Goal: Task Accomplishment & Management: Complete application form

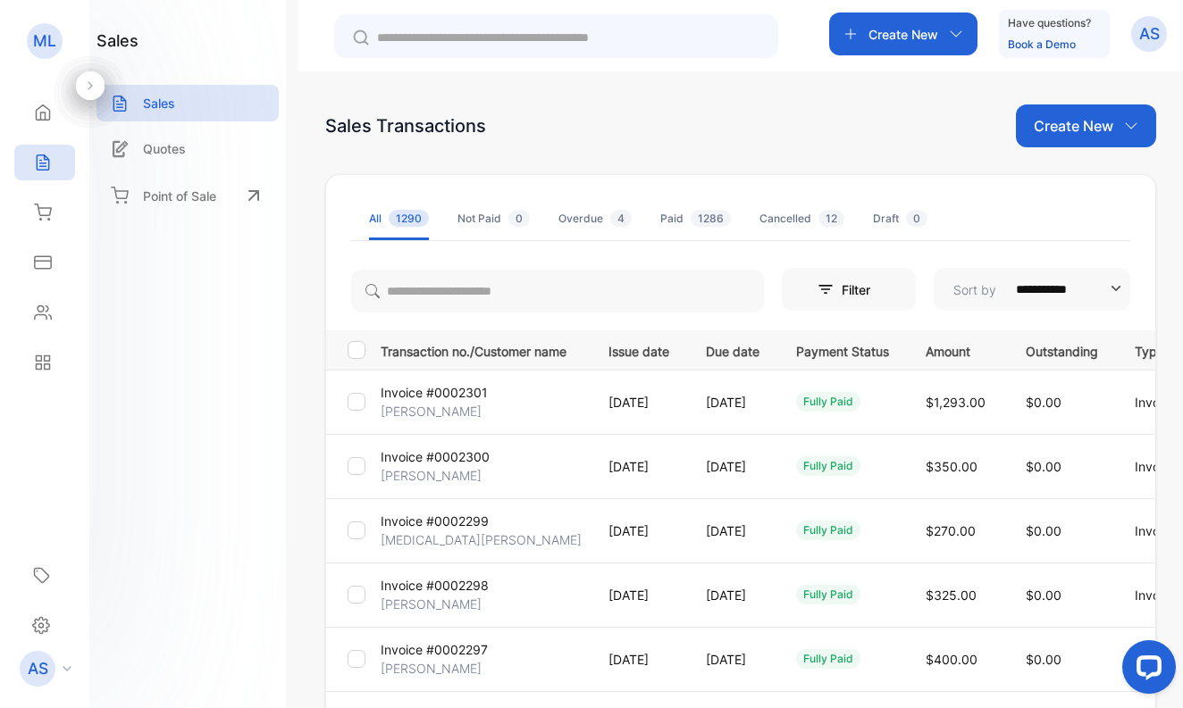
click at [1086, 129] on p "Create New" at bounding box center [1074, 125] width 80 height 21
click at [1075, 177] on span "Invoice" at bounding box center [1088, 185] width 42 height 19
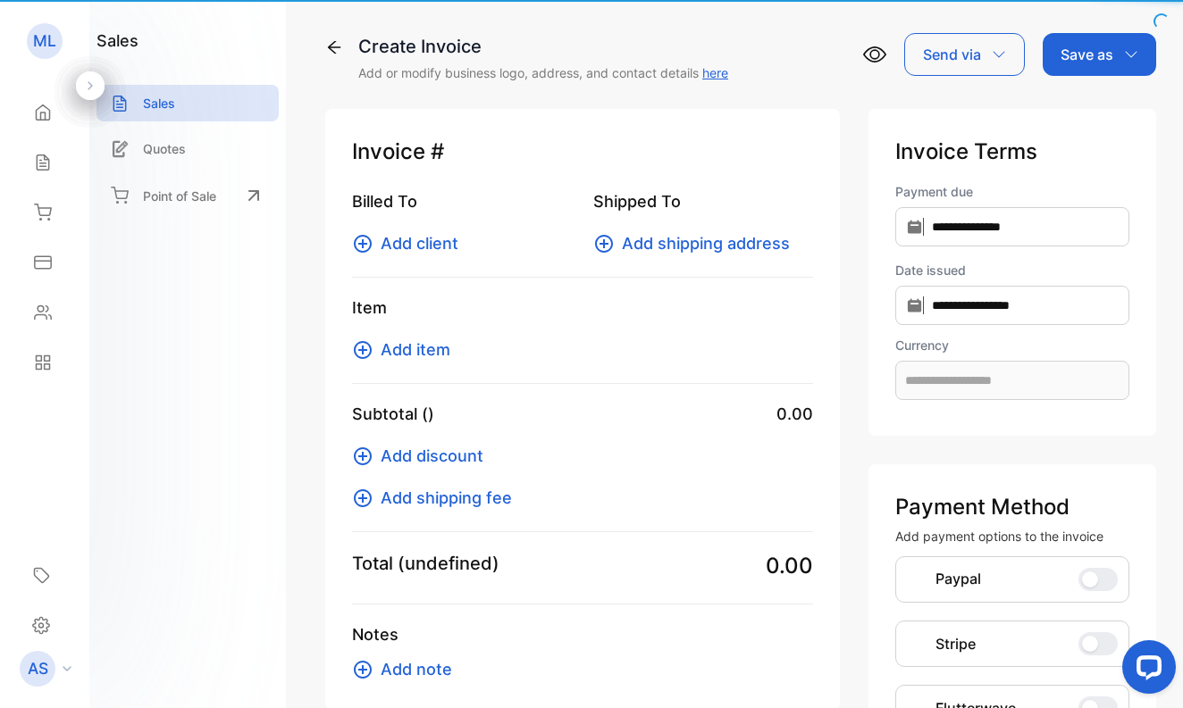
type input "**********"
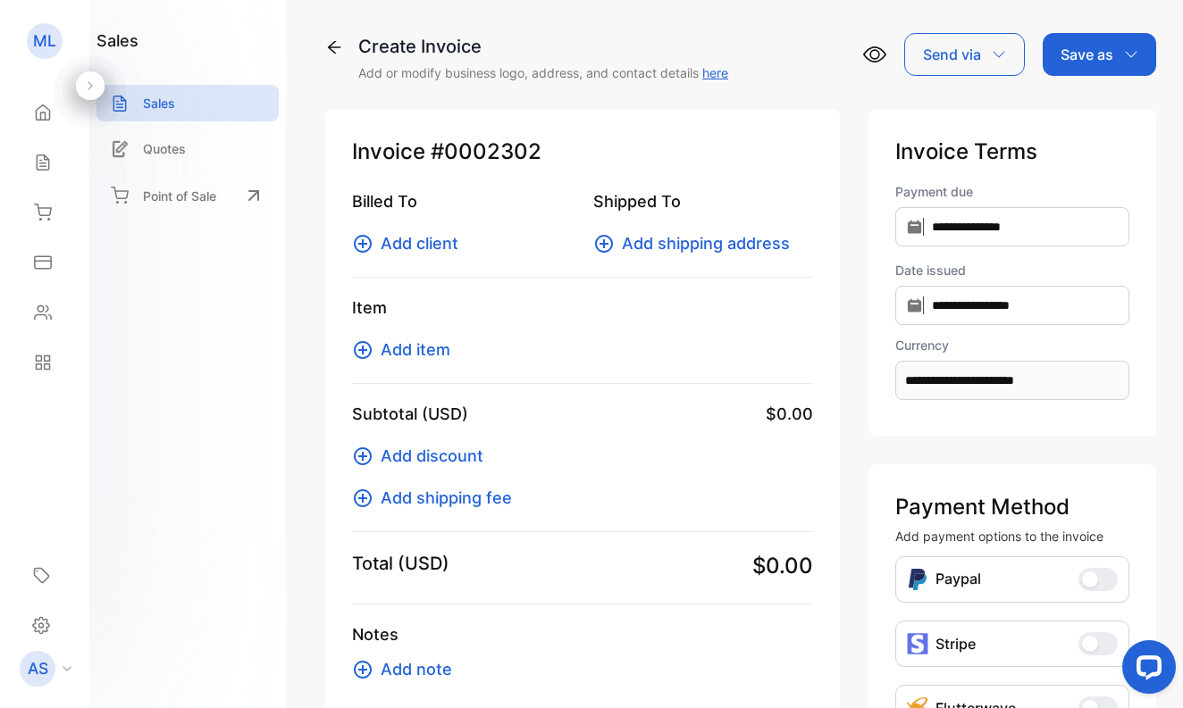
click at [438, 240] on span "Add client" at bounding box center [420, 243] width 78 height 24
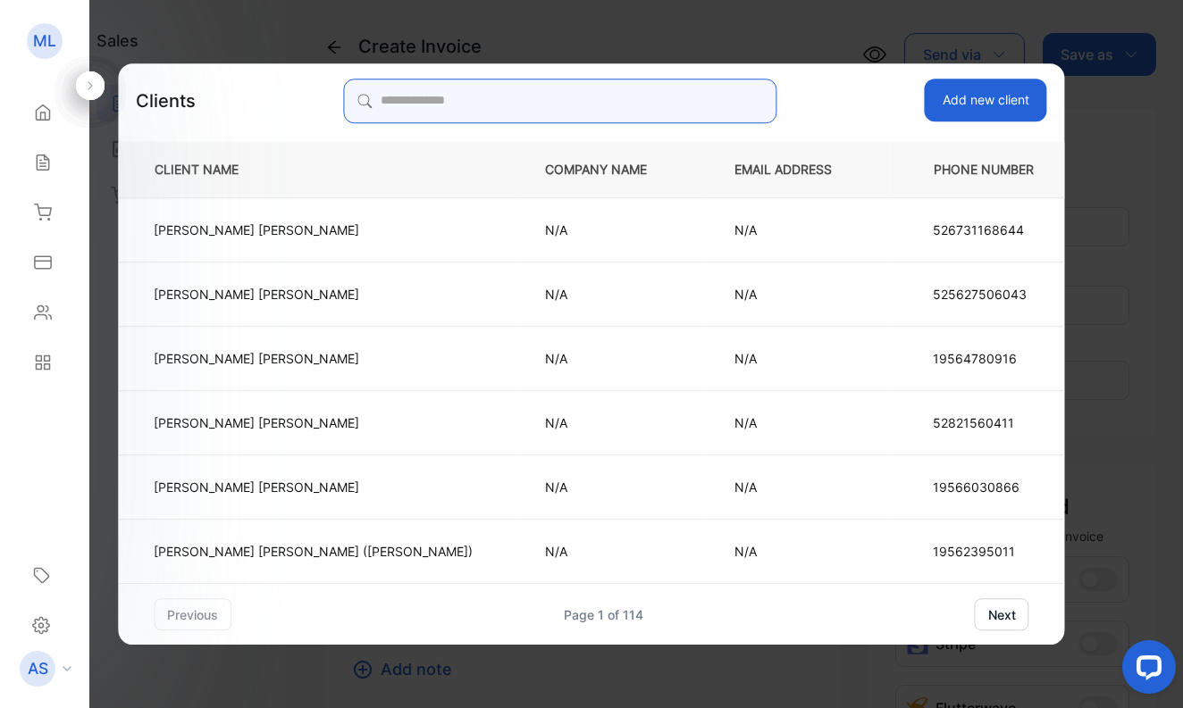
click at [494, 98] on input "search" at bounding box center [560, 101] width 433 height 45
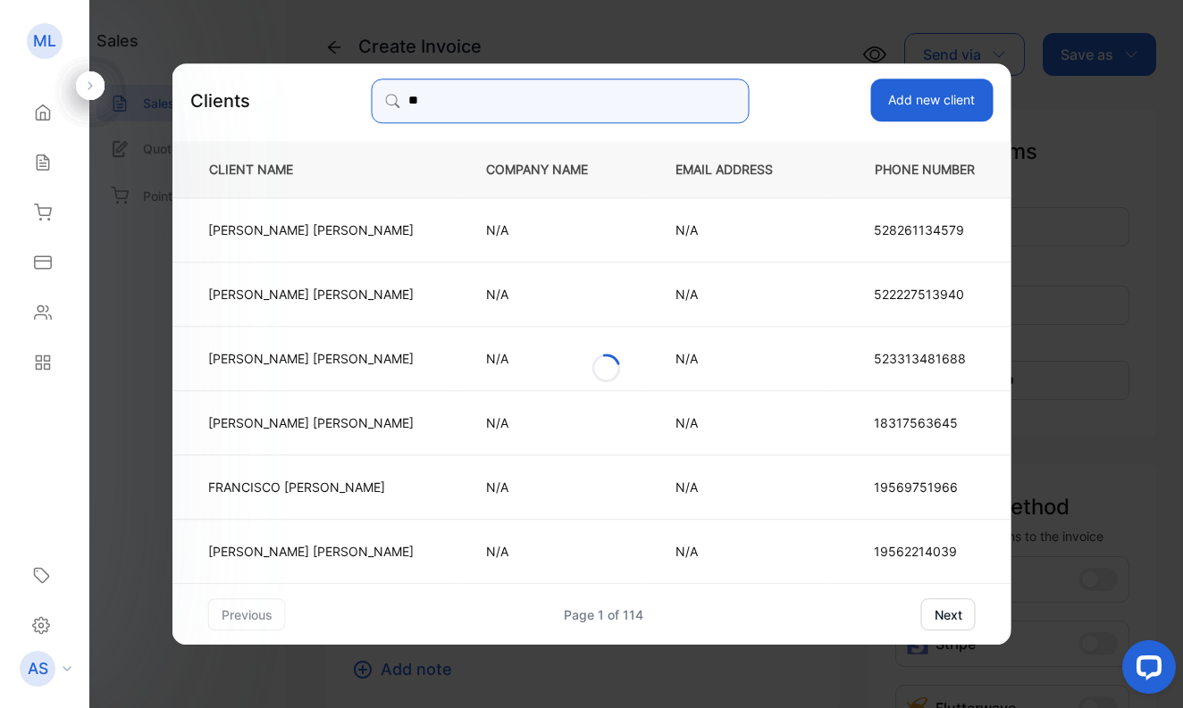
type input "*"
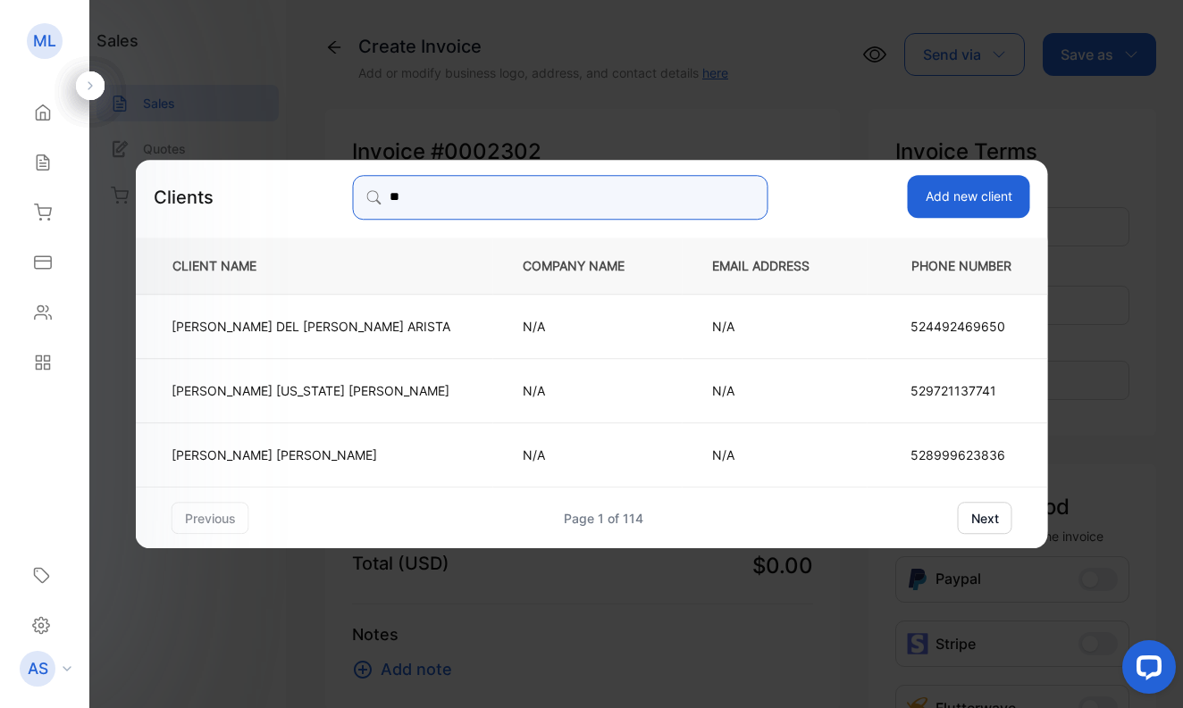
type input "*"
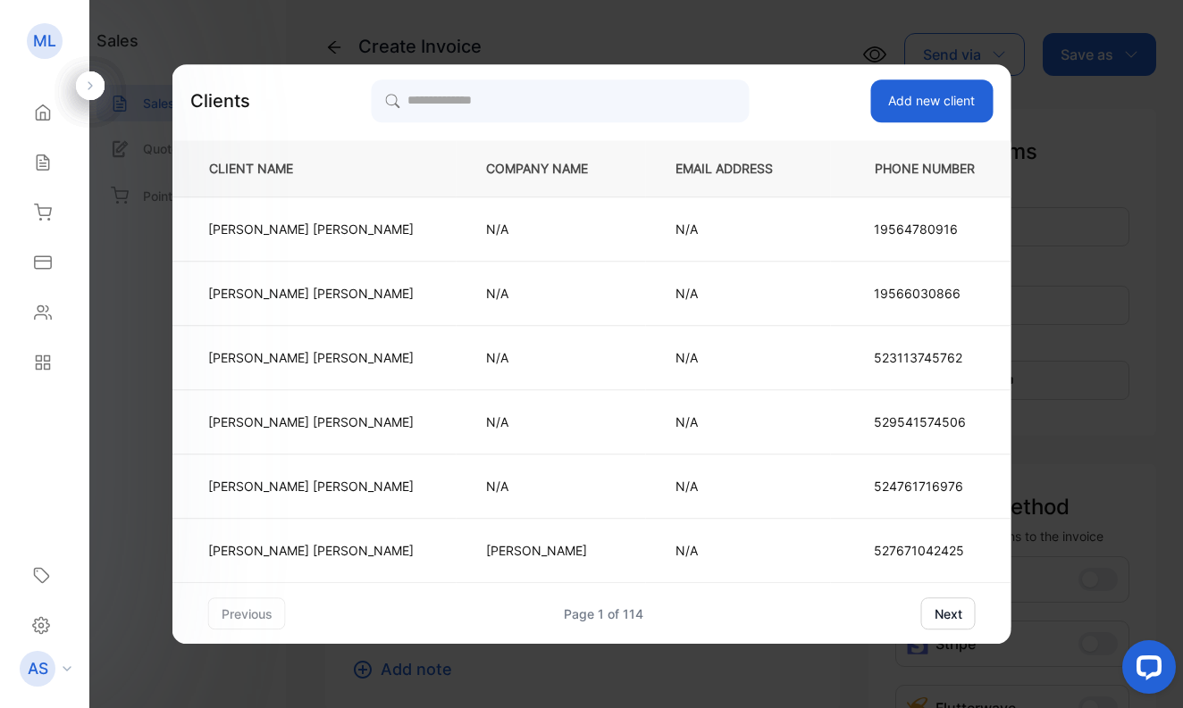
click at [927, 87] on button "Add new client" at bounding box center [931, 101] width 122 height 43
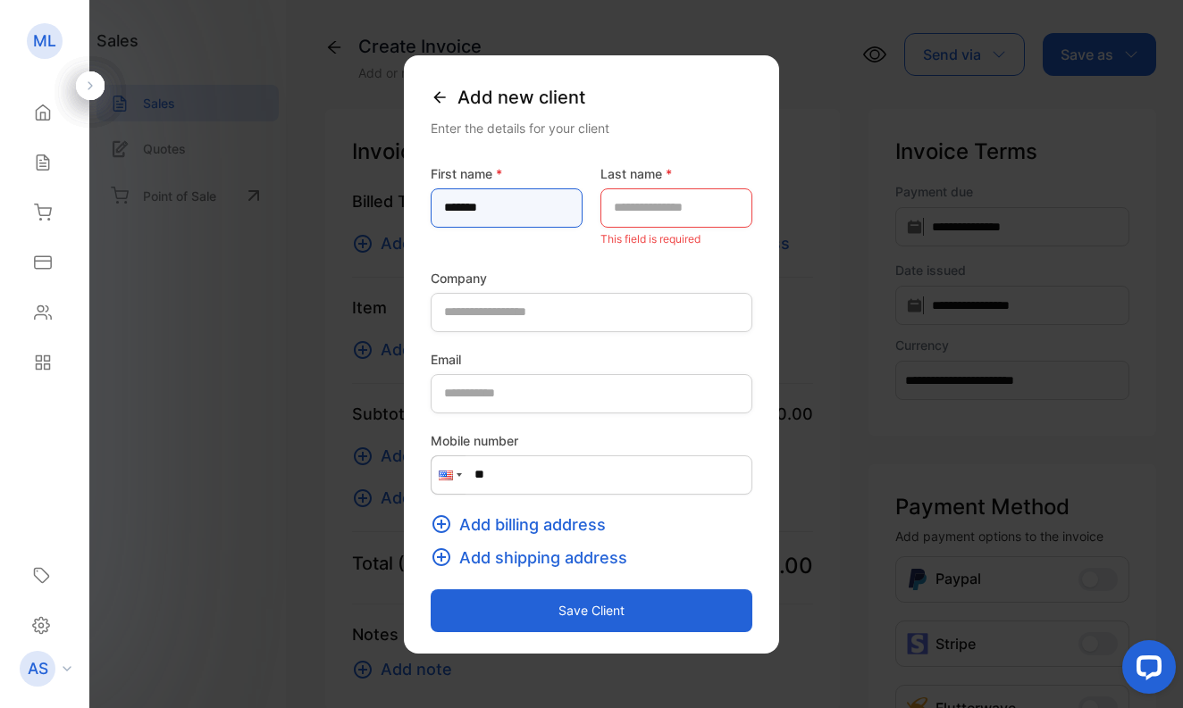
type name-inputfirstname "******"
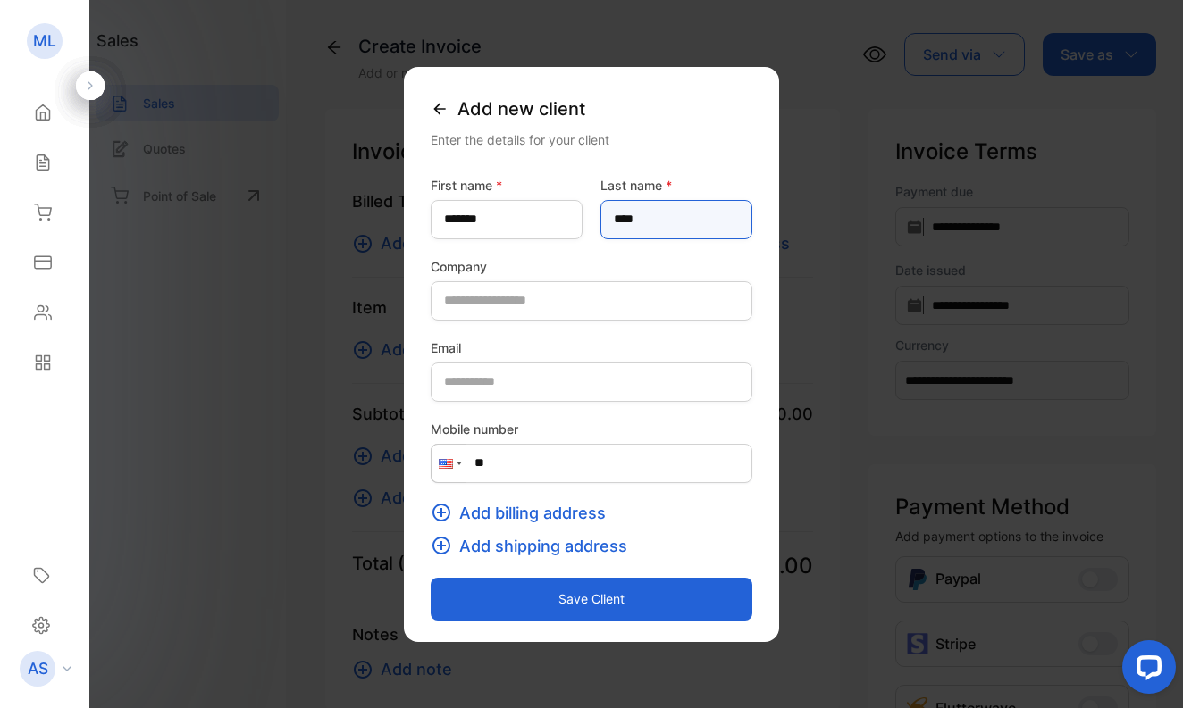
type name-inputlastname "****"
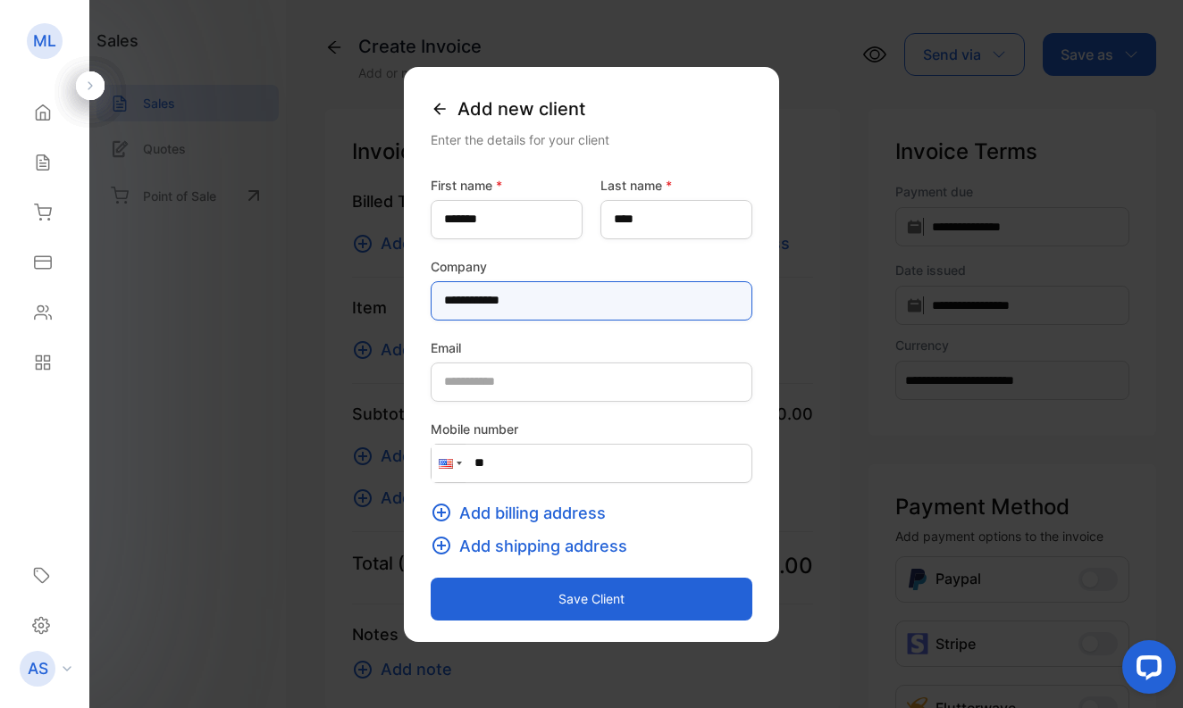
type input "**********"
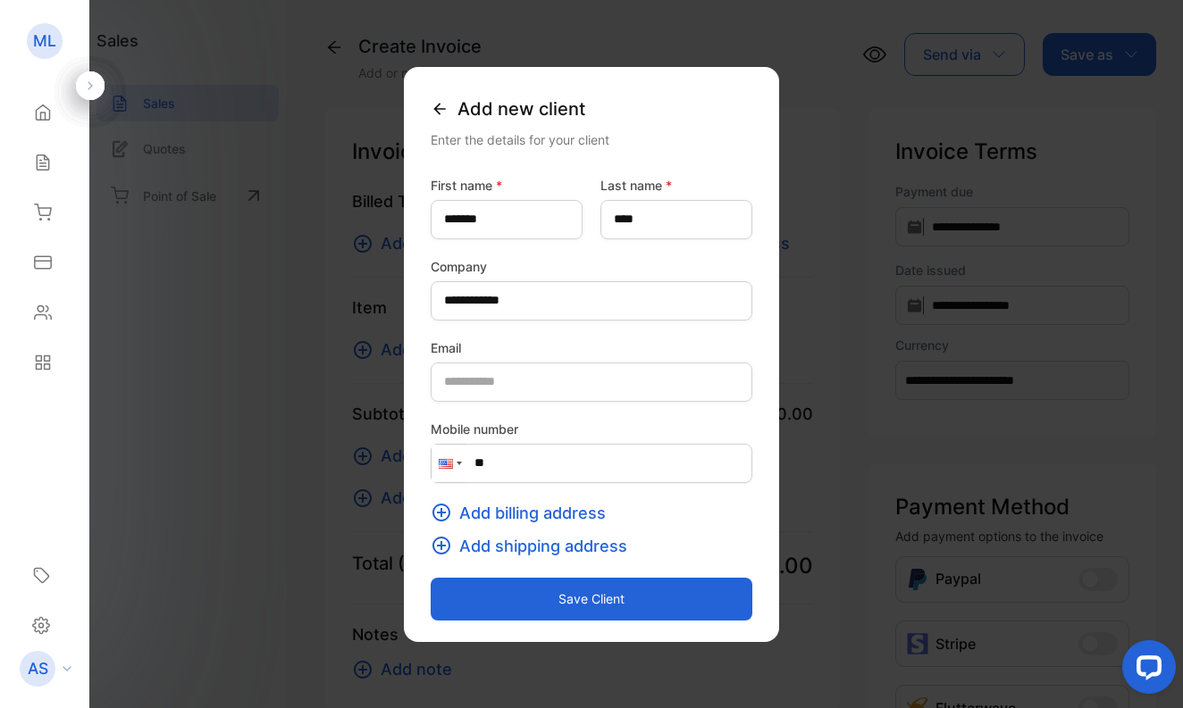
click at [456, 464] on div at bounding box center [458, 464] width 5 height 4
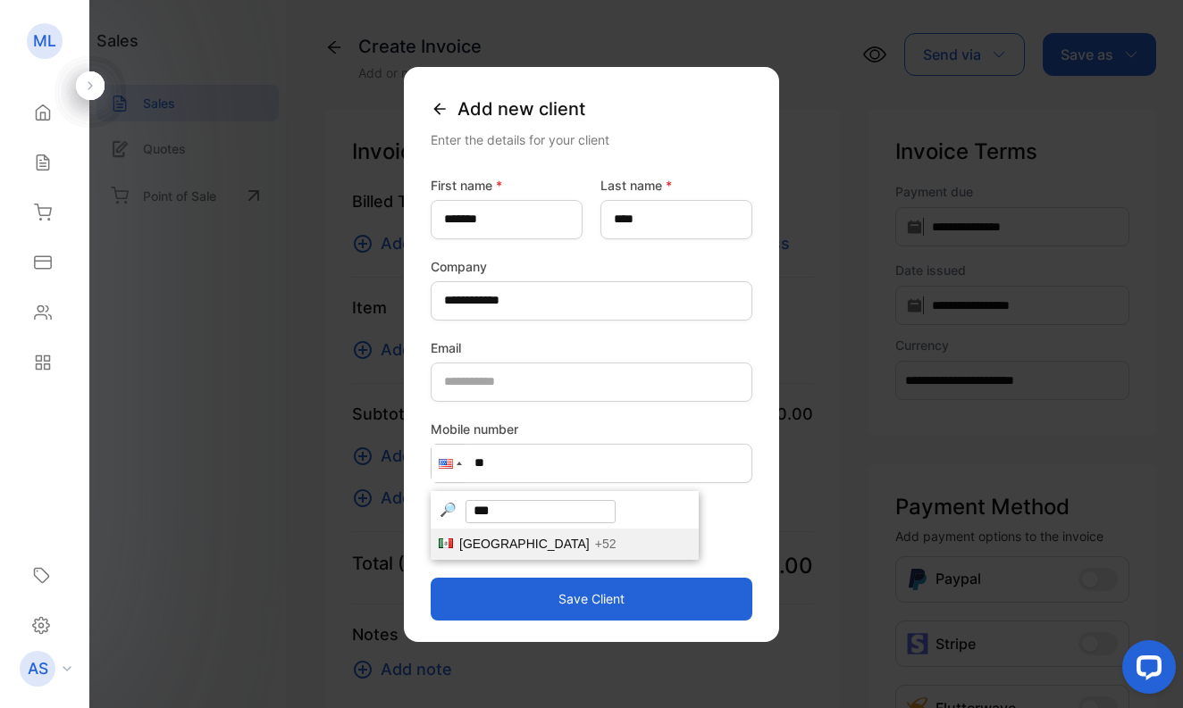
type input "***"
click at [431, 560] on li "Mexico +52" at bounding box center [565, 544] width 268 height 31
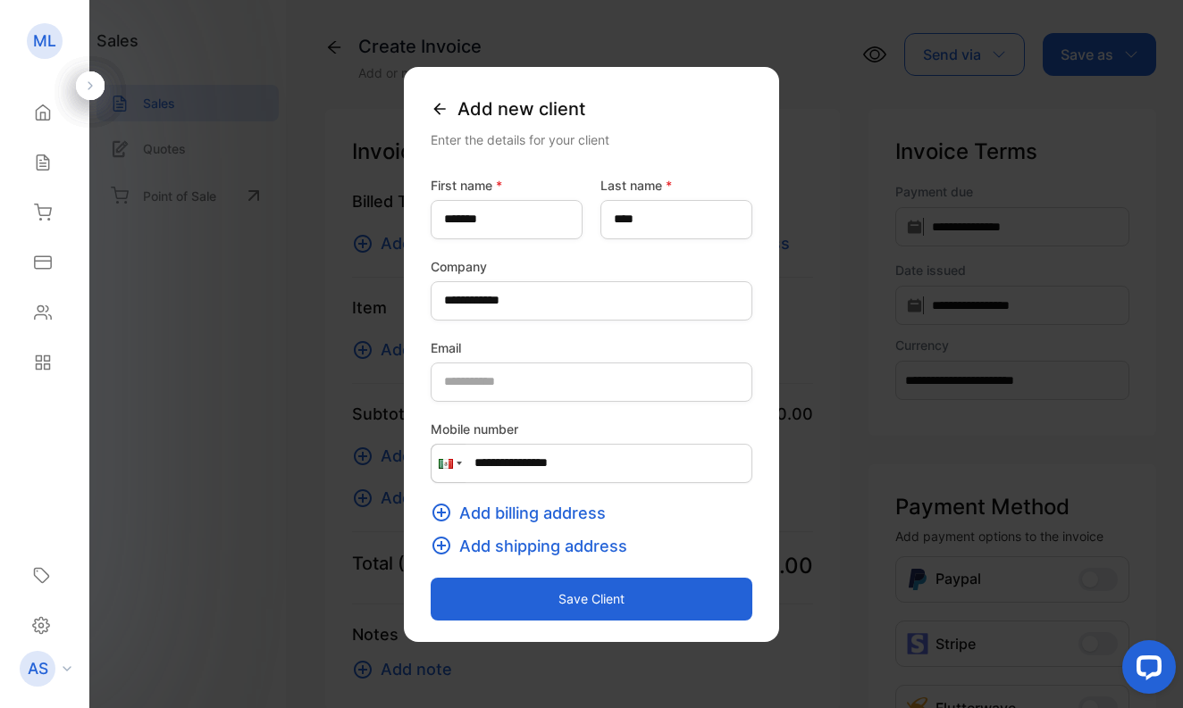
type input "**********"
click at [613, 595] on button "Save client" at bounding box center [592, 599] width 322 height 43
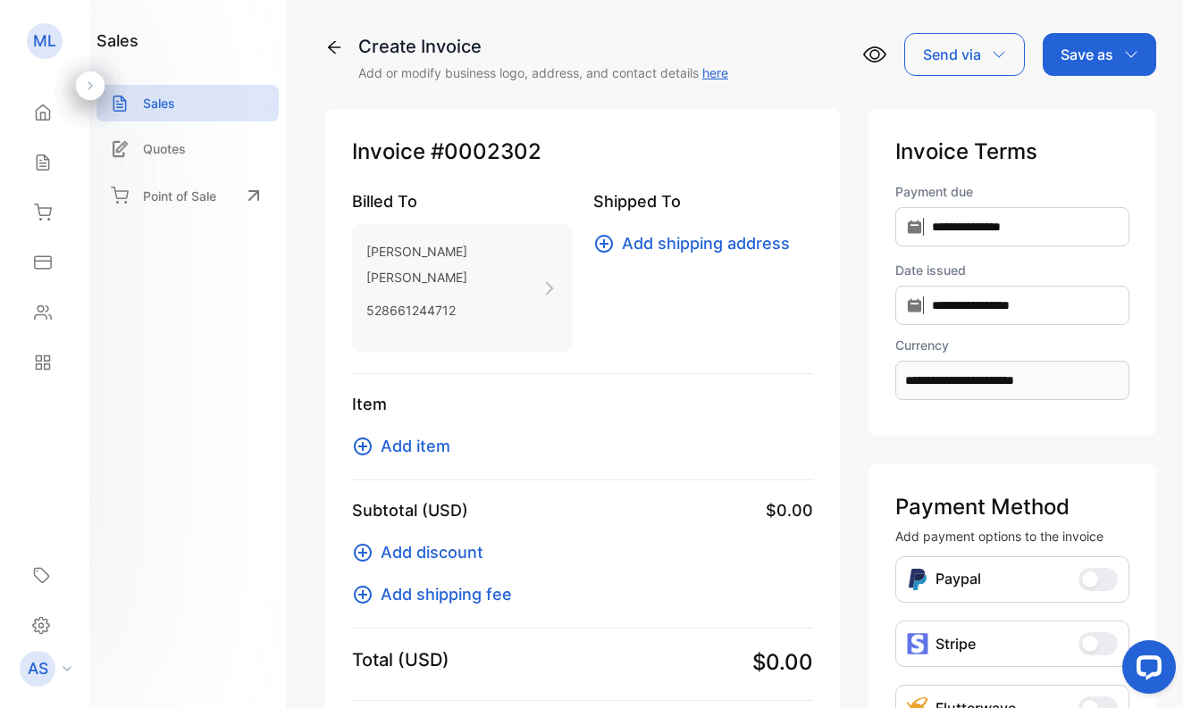
click at [423, 447] on span "Add item" at bounding box center [416, 446] width 70 height 24
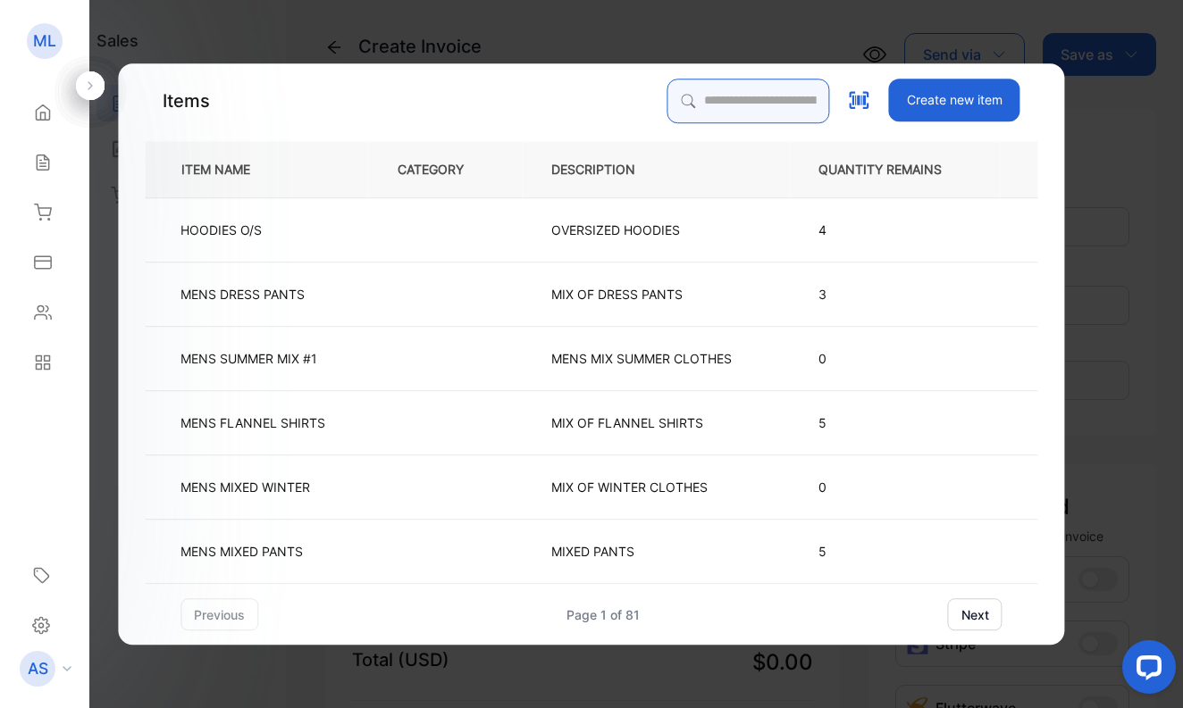
click at [671, 105] on input "search" at bounding box center [748, 101] width 163 height 45
type input "*******"
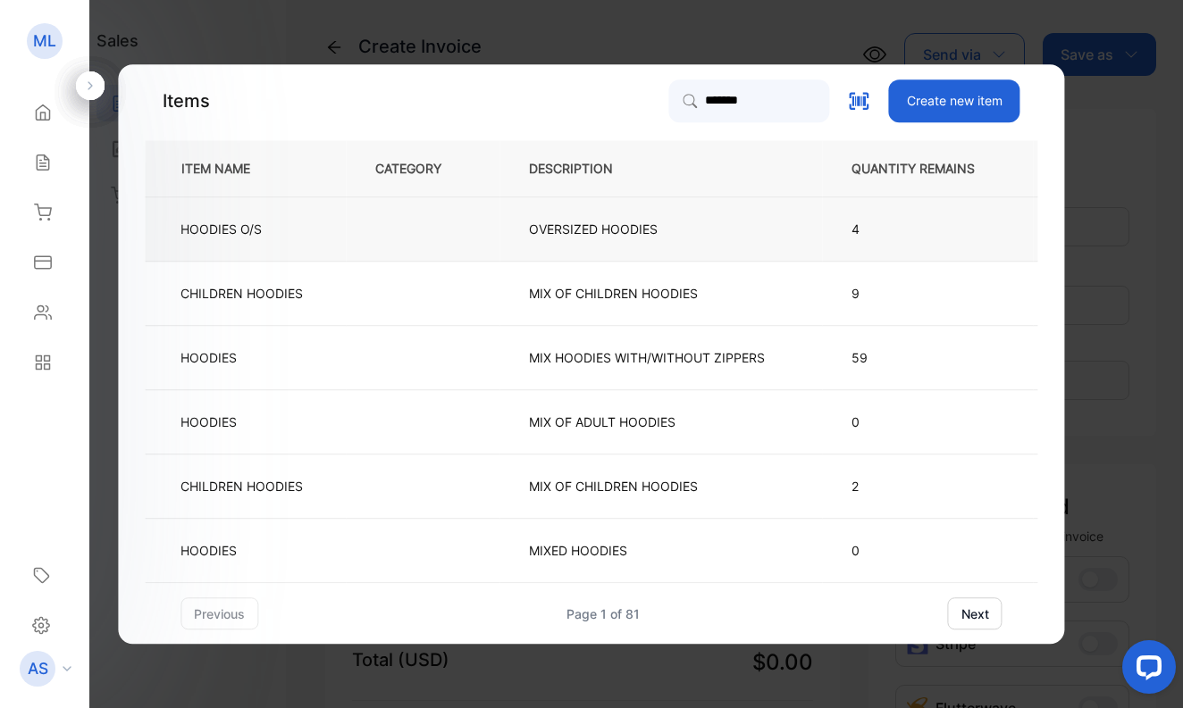
click at [238, 233] on p "HOODIES O/S" at bounding box center [220, 229] width 81 height 19
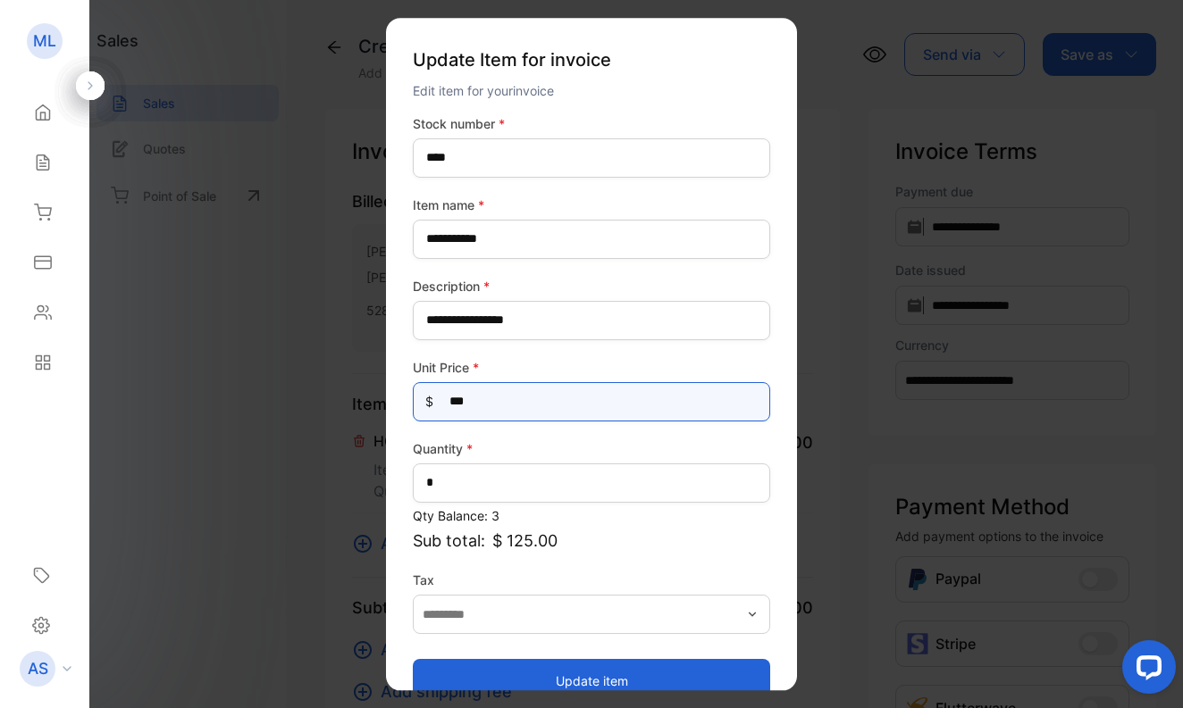
click at [492, 404] on Price-inputprice "***" at bounding box center [591, 401] width 357 height 39
type Price-inputprice "***"
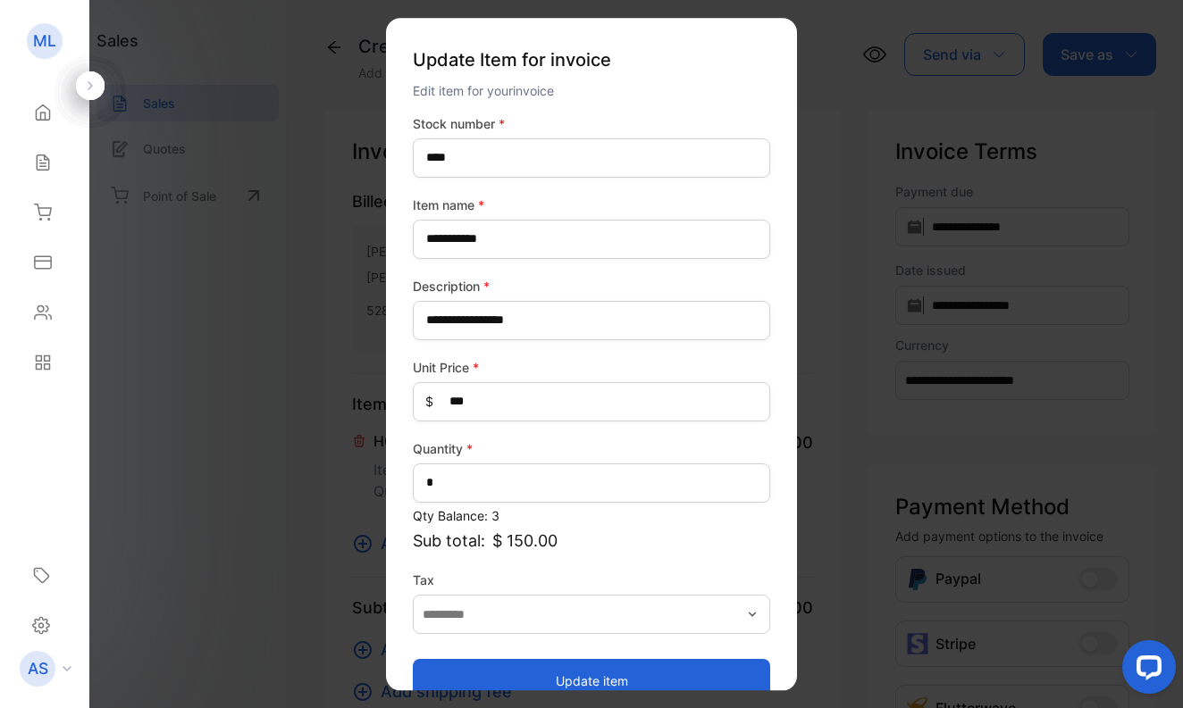
click at [548, 667] on button "Update item" at bounding box center [591, 680] width 357 height 43
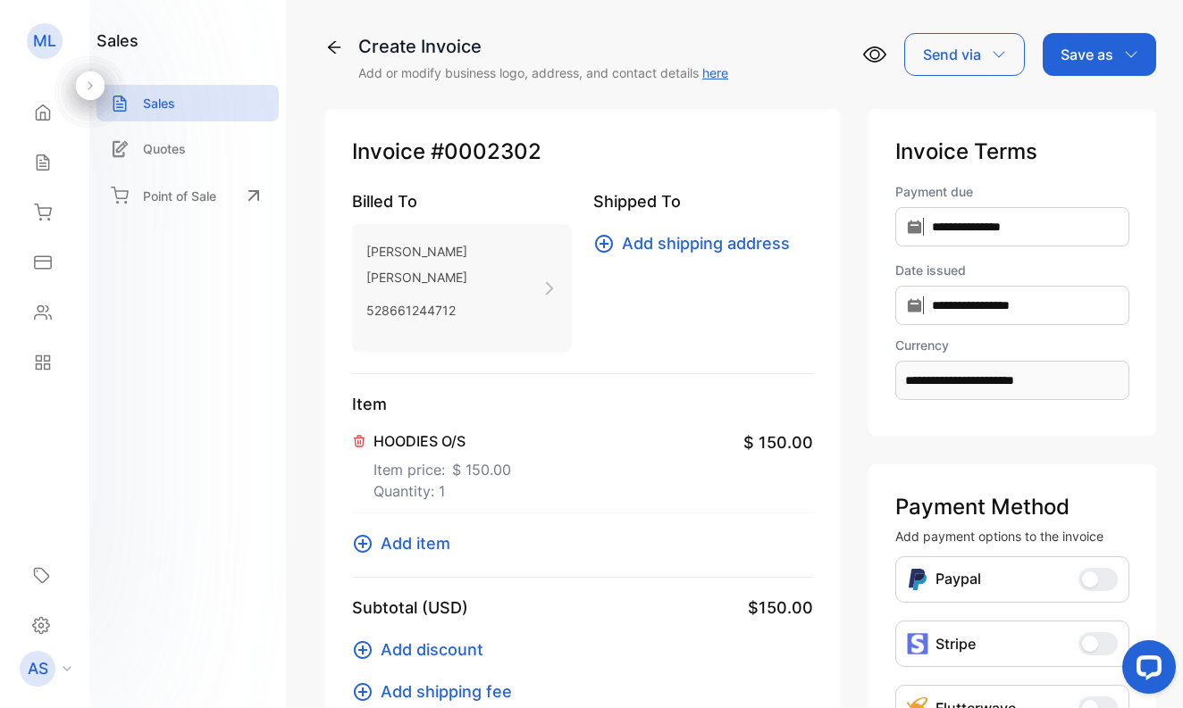
click at [417, 541] on span "Add item" at bounding box center [416, 543] width 70 height 24
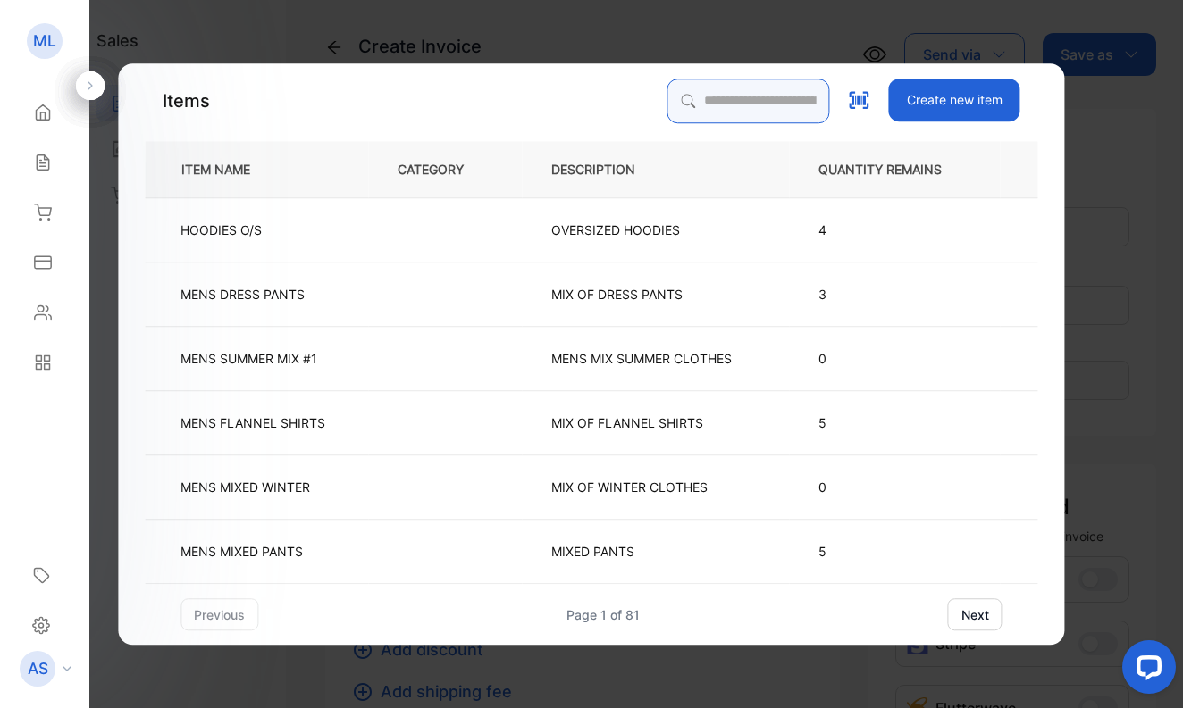
click at [667, 98] on input "search" at bounding box center [748, 101] width 163 height 45
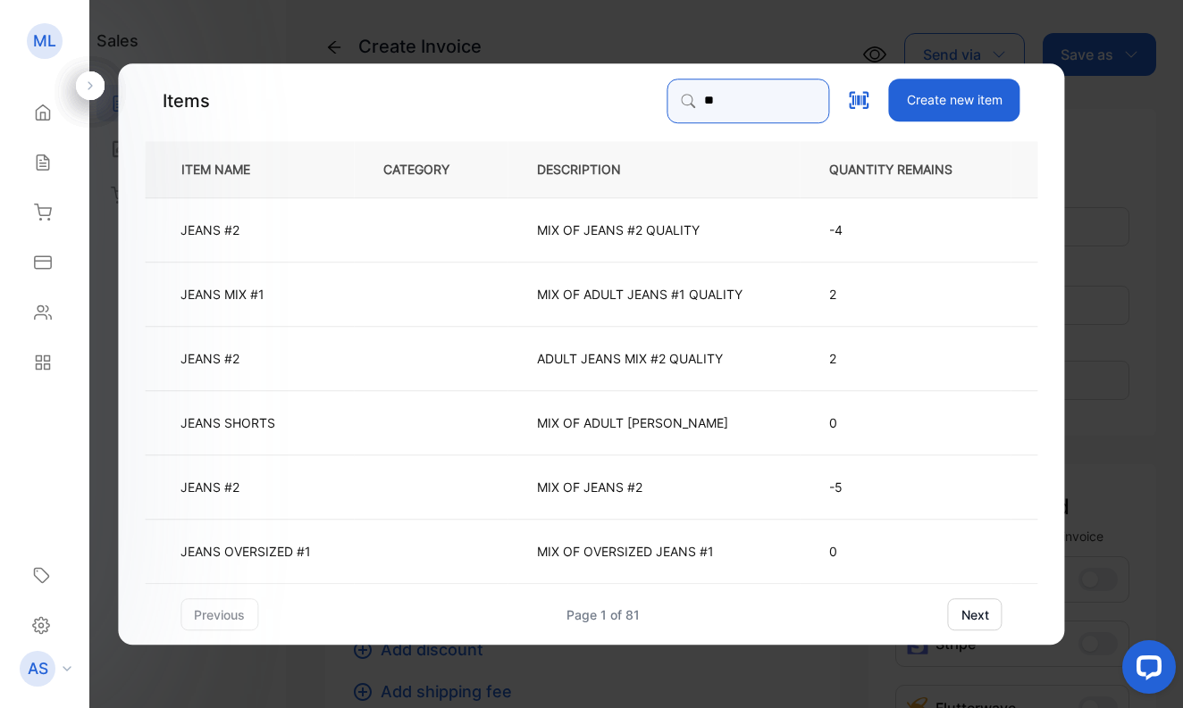
type input "*"
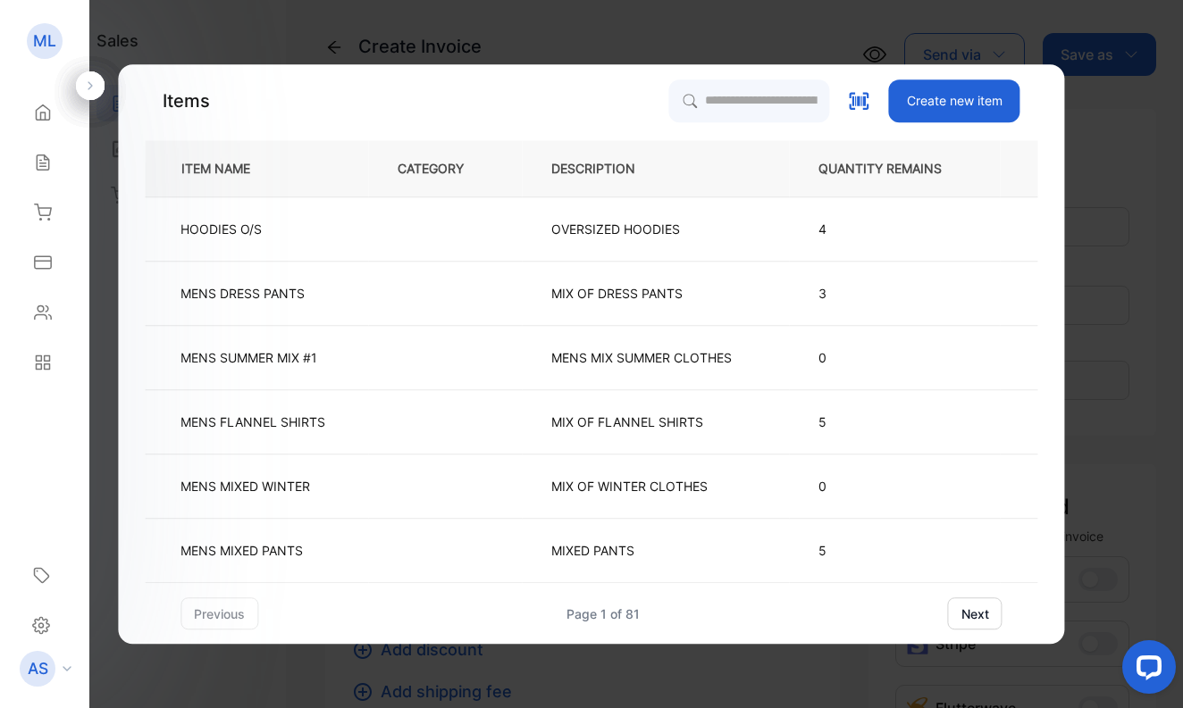
click at [968, 613] on button "next" at bounding box center [975, 614] width 54 height 32
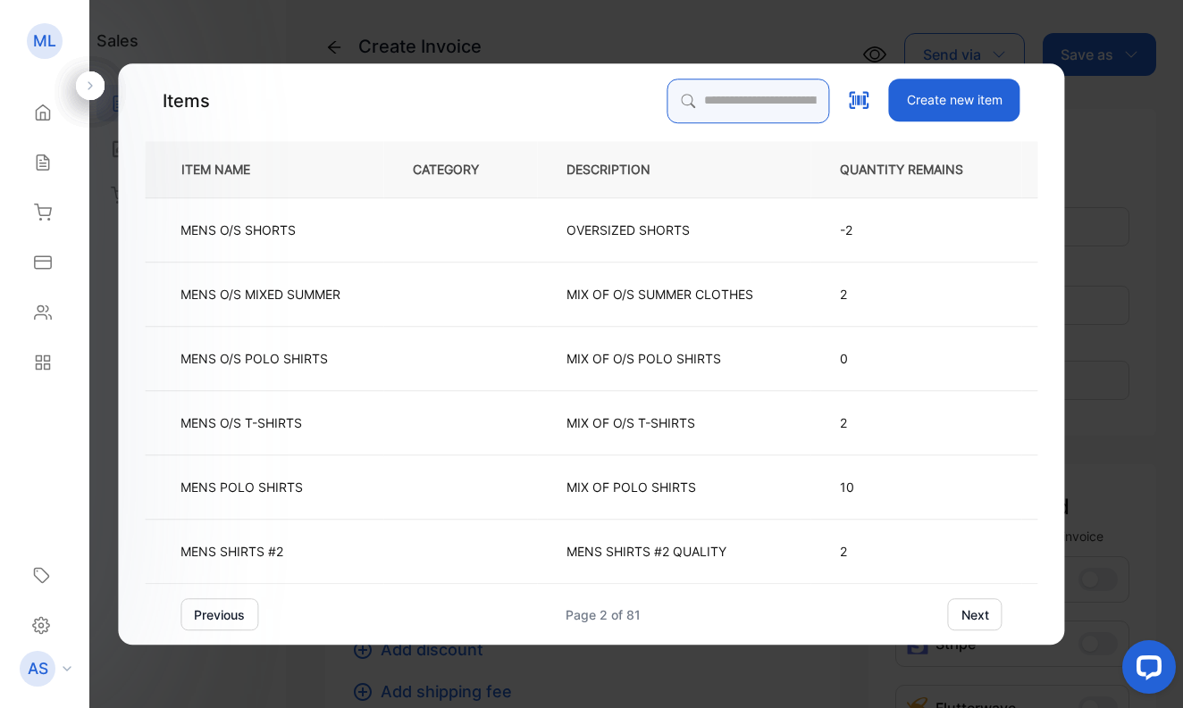
click at [701, 113] on input "search" at bounding box center [748, 101] width 163 height 45
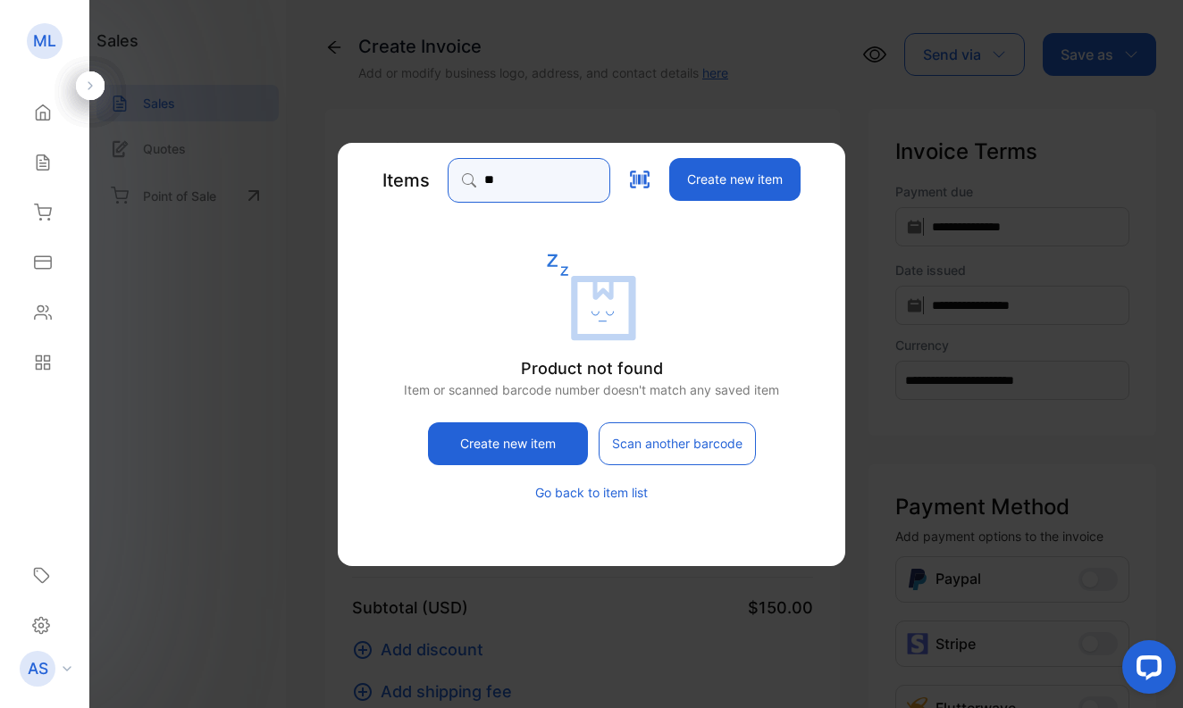
type input "*"
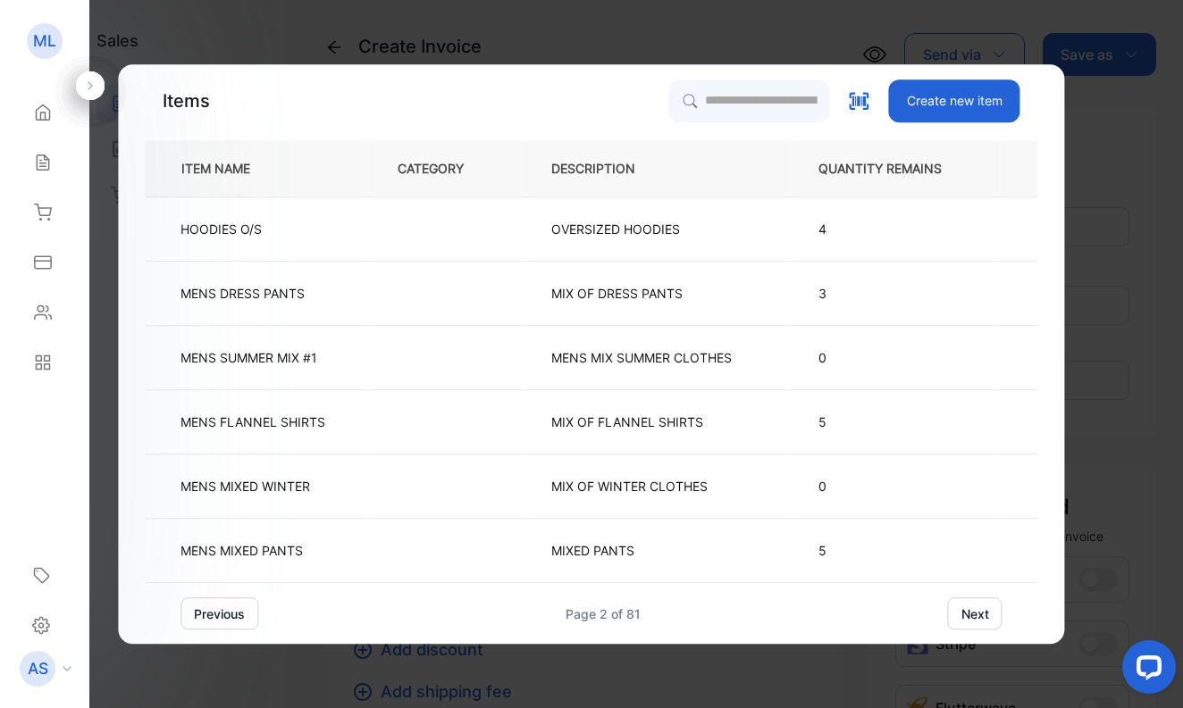
click at [979, 615] on button "next" at bounding box center [975, 614] width 54 height 32
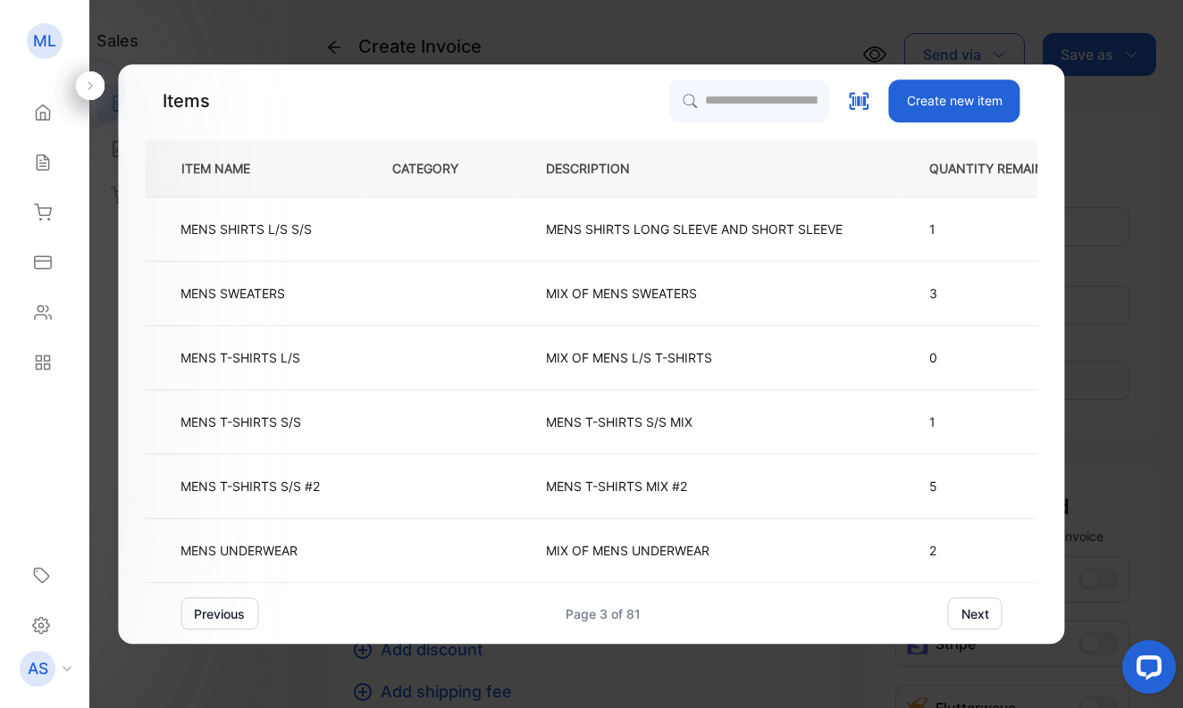
click at [979, 615] on button "next" at bounding box center [975, 614] width 54 height 32
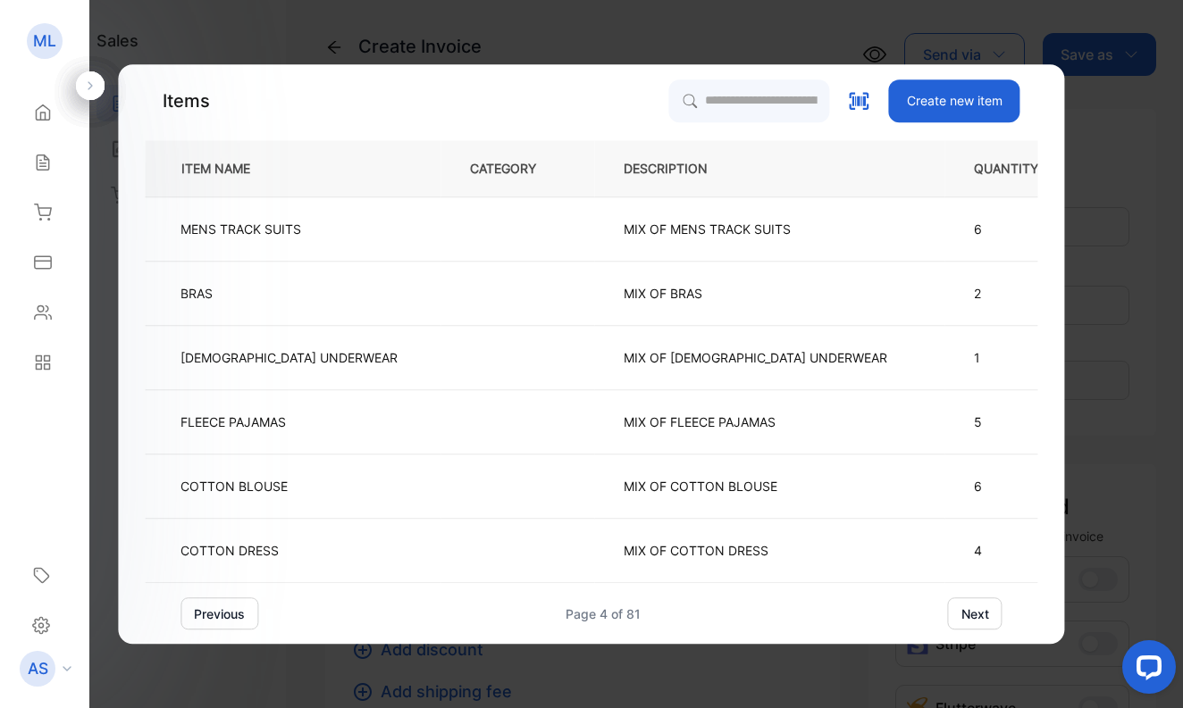
click at [978, 615] on button "next" at bounding box center [975, 614] width 54 height 32
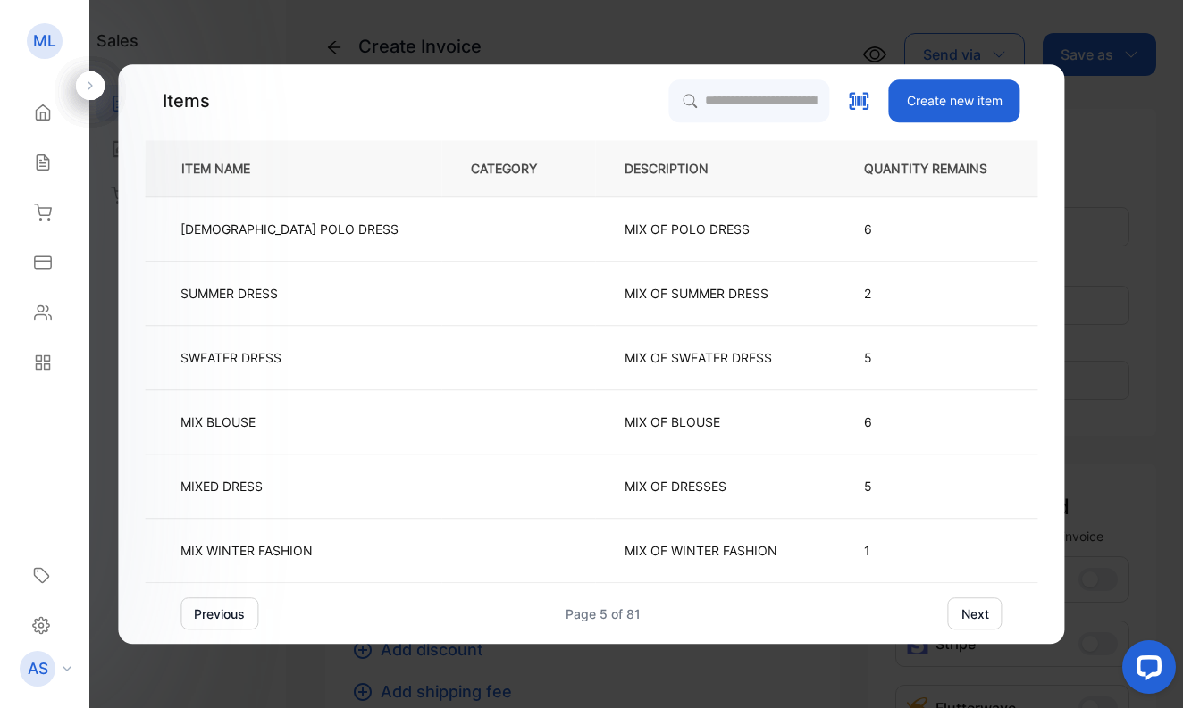
click at [978, 615] on button "next" at bounding box center [975, 614] width 54 height 32
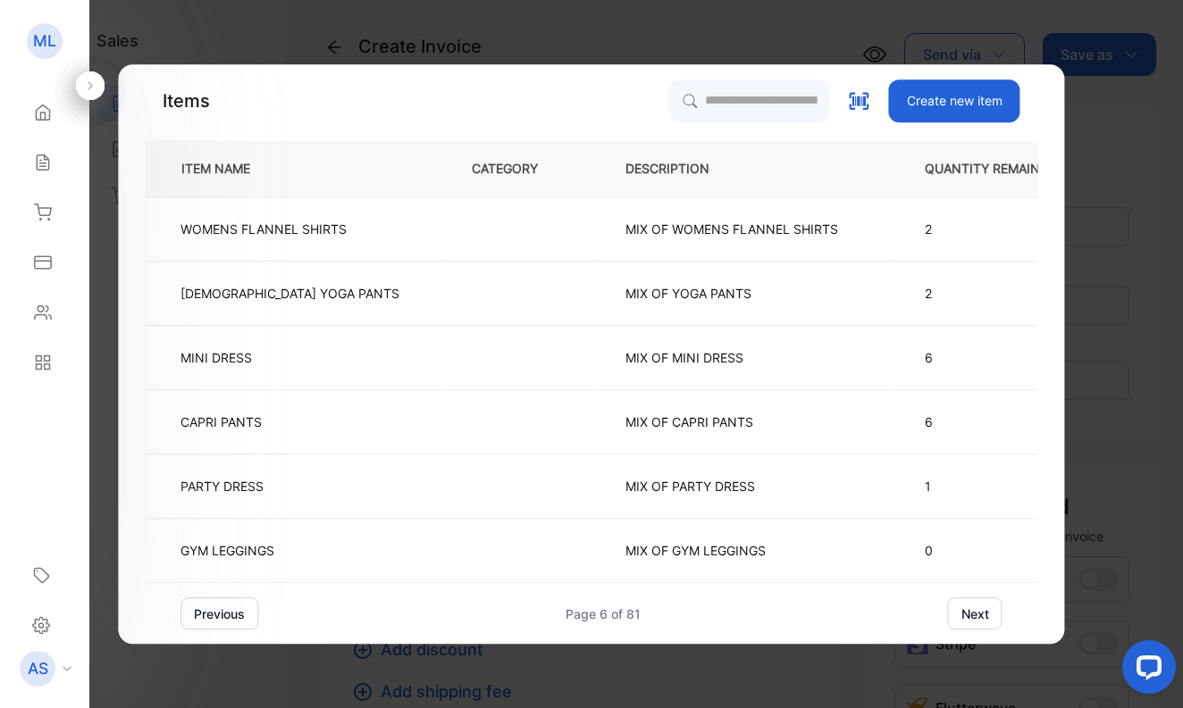
click at [978, 615] on button "next" at bounding box center [975, 614] width 54 height 32
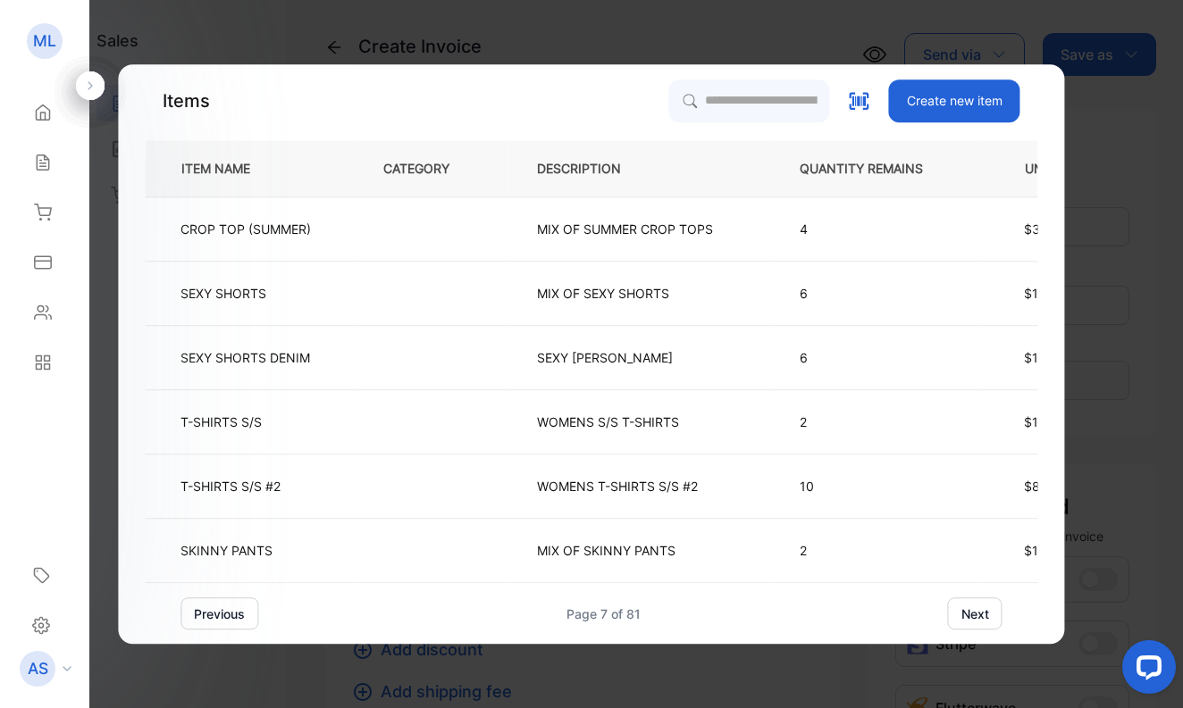
click at [978, 615] on button "next" at bounding box center [975, 614] width 54 height 32
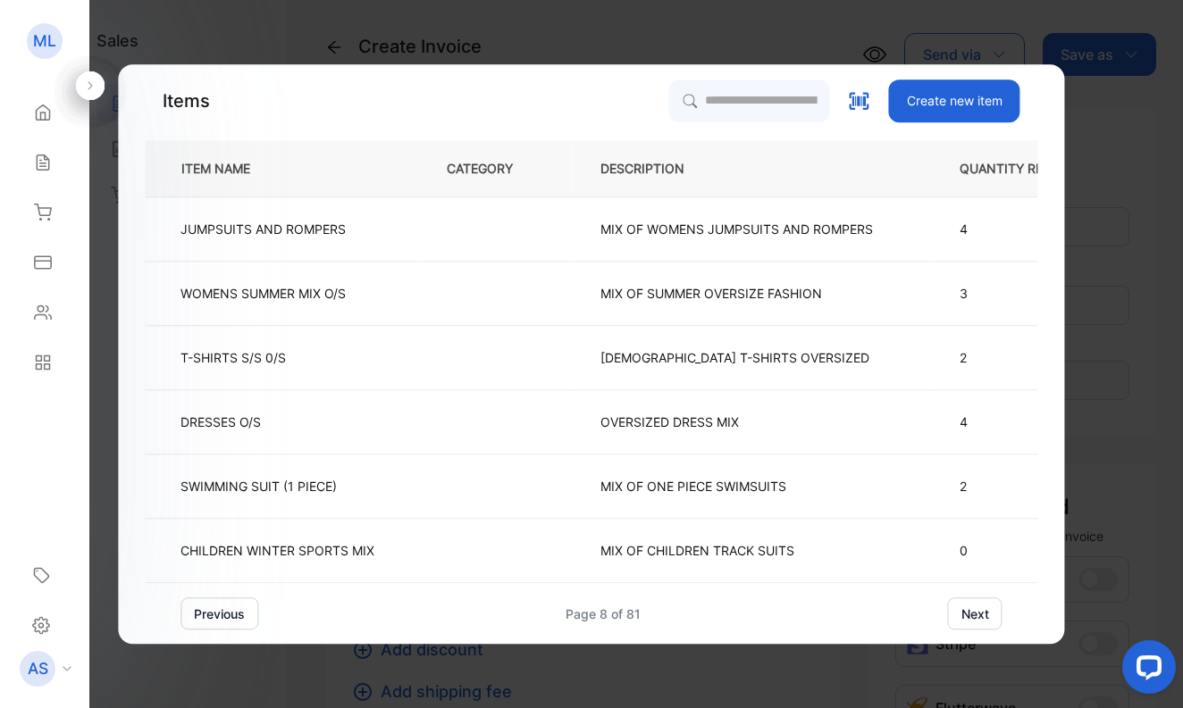
click at [978, 615] on button "next" at bounding box center [975, 614] width 54 height 32
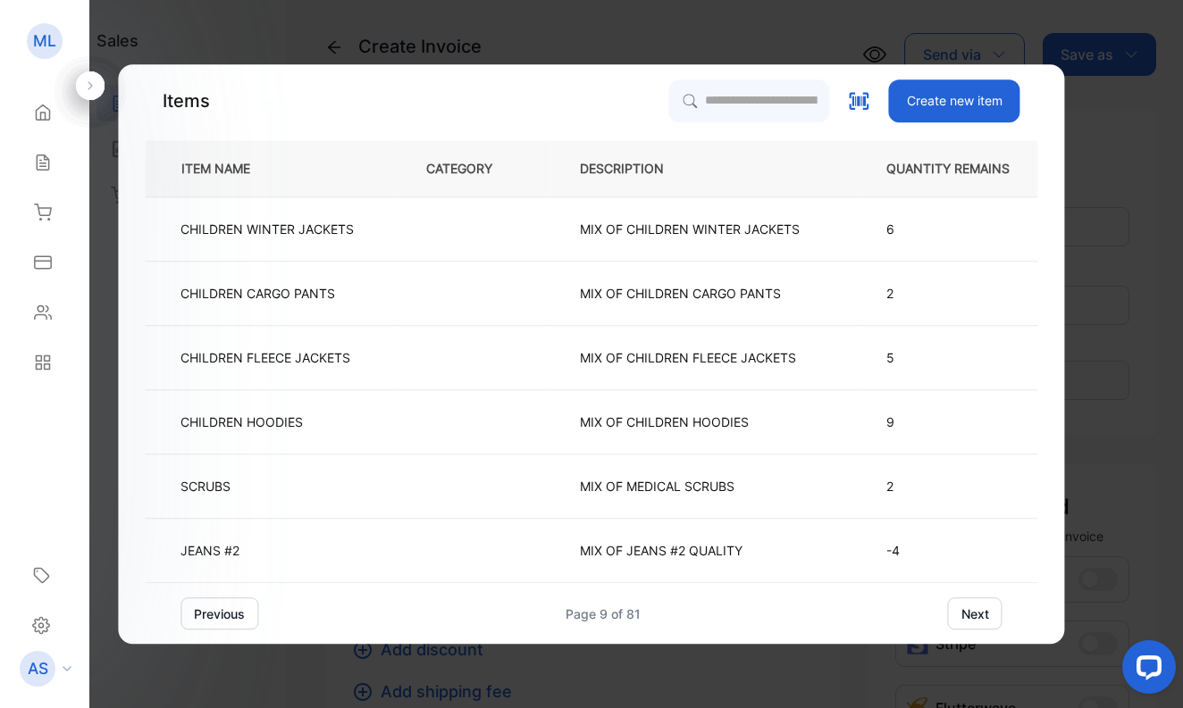
click at [978, 615] on button "next" at bounding box center [975, 614] width 54 height 32
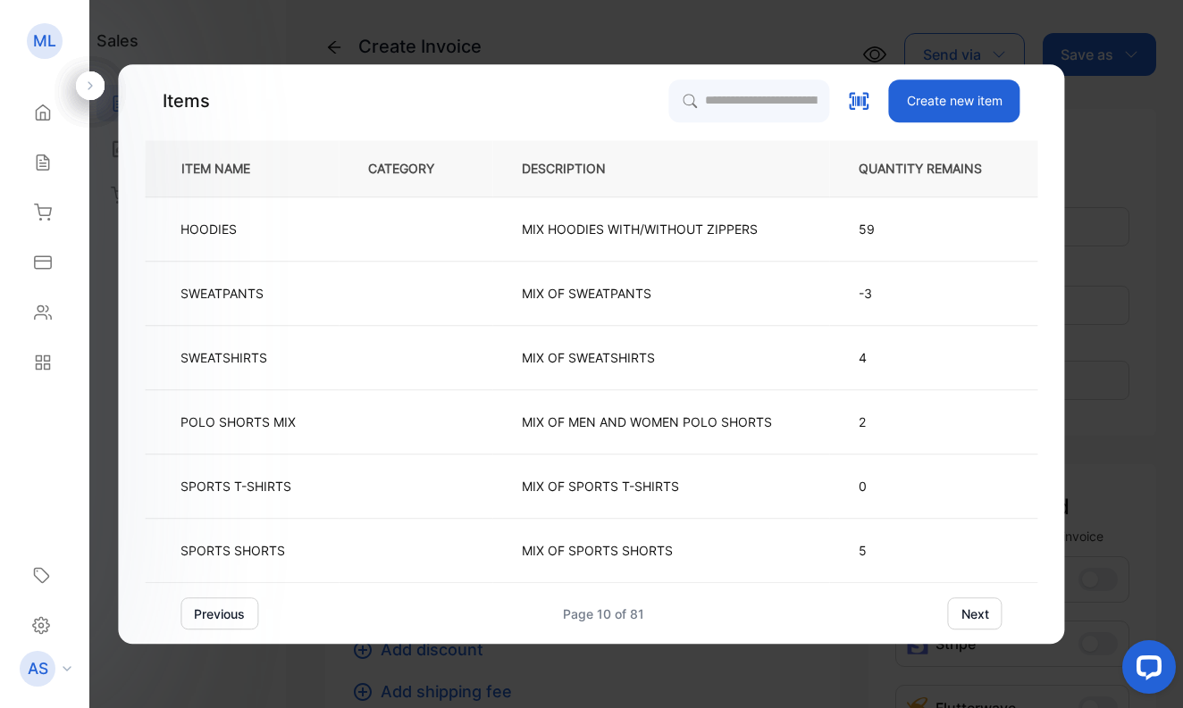
click at [975, 606] on button "next" at bounding box center [975, 614] width 54 height 32
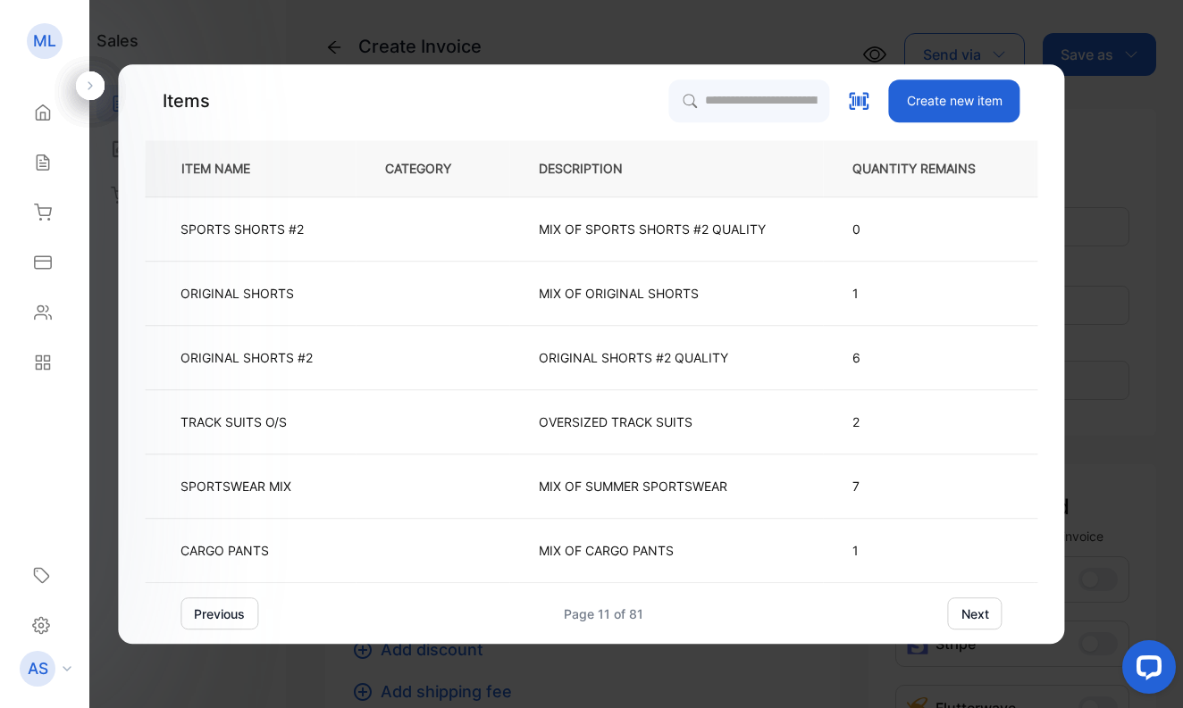
click at [975, 608] on button "next" at bounding box center [975, 614] width 54 height 32
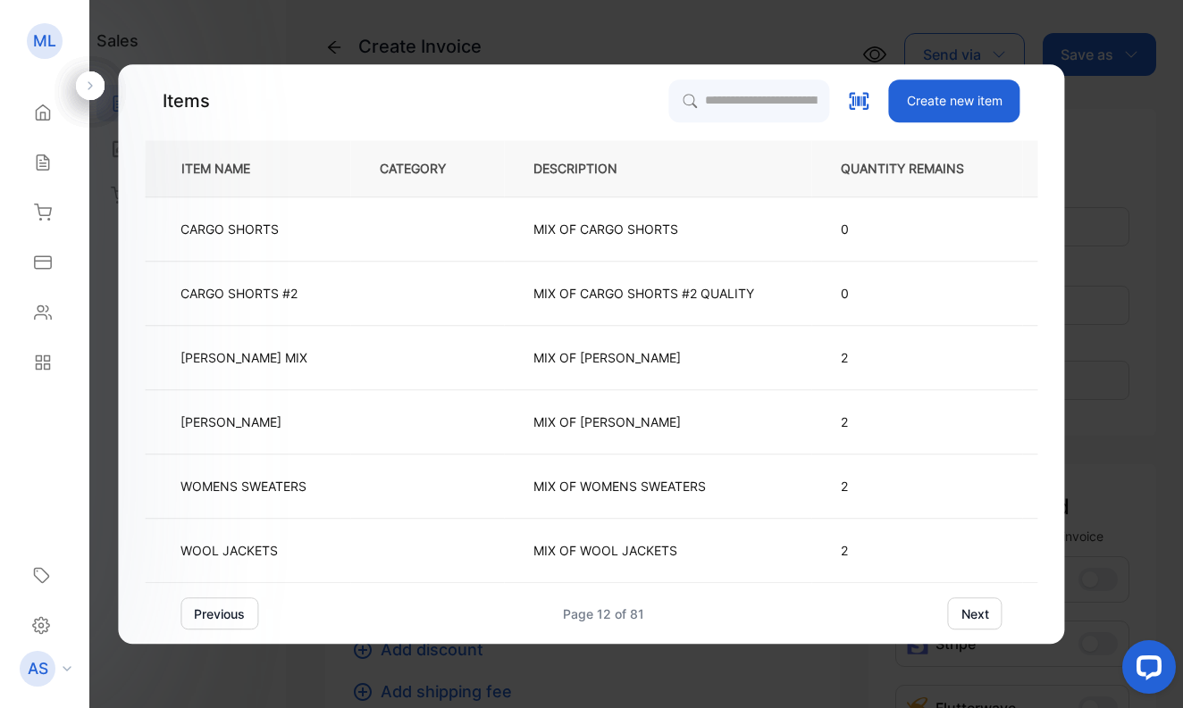
click at [975, 608] on button "next" at bounding box center [975, 614] width 54 height 32
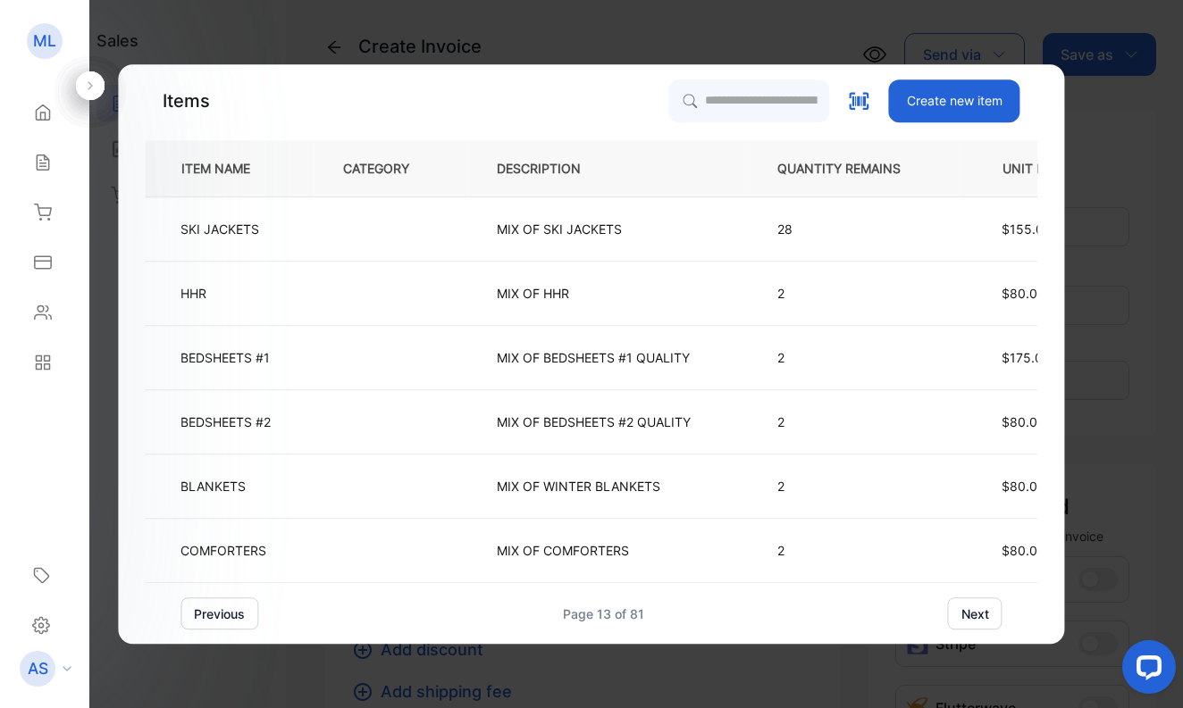
click at [975, 608] on button "next" at bounding box center [975, 614] width 54 height 32
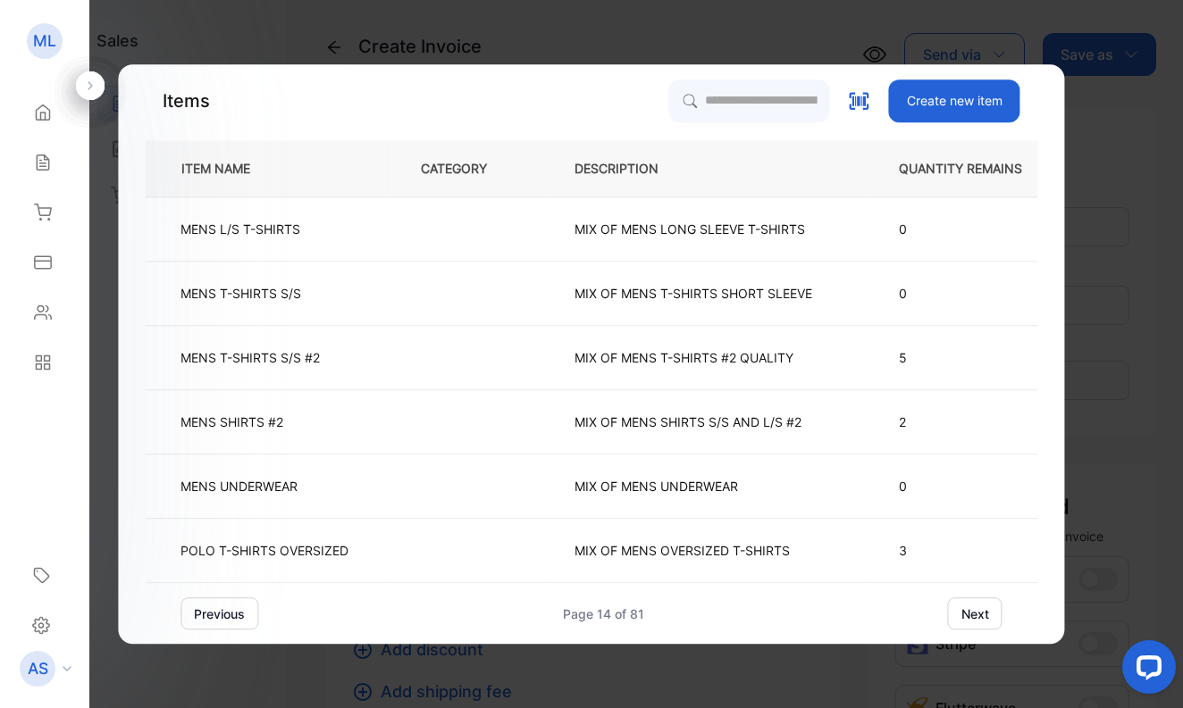
click at [975, 608] on button "next" at bounding box center [975, 614] width 54 height 32
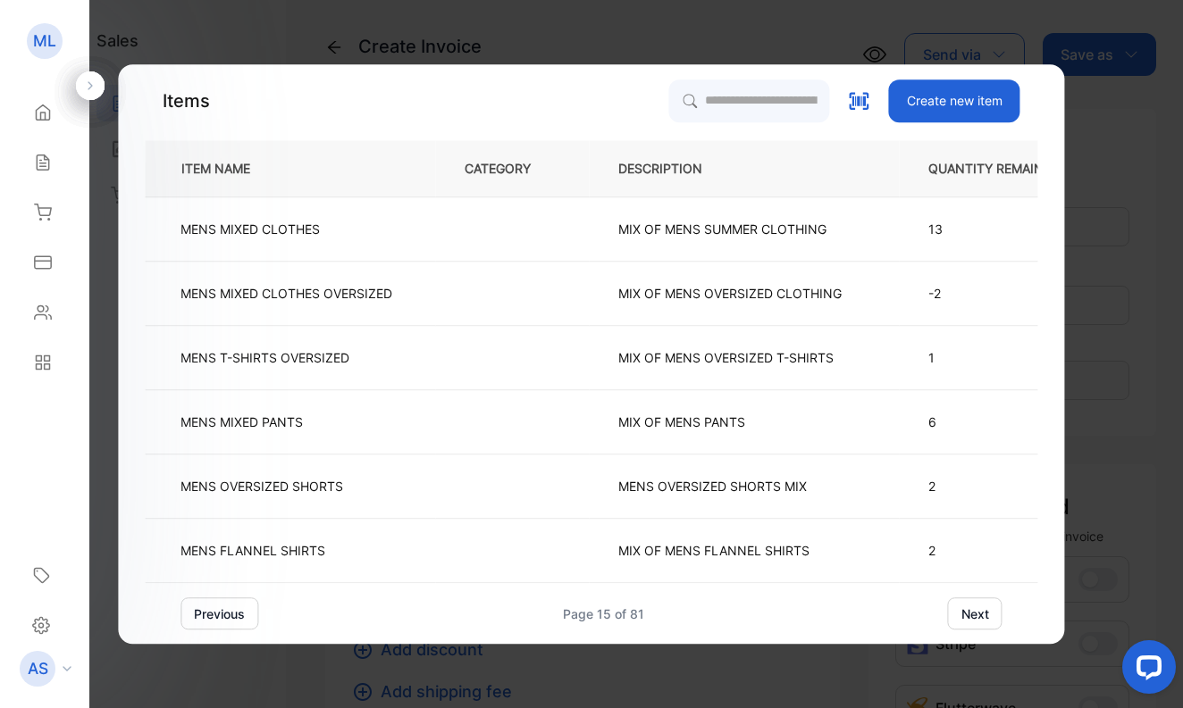
click at [975, 608] on button "next" at bounding box center [975, 614] width 54 height 32
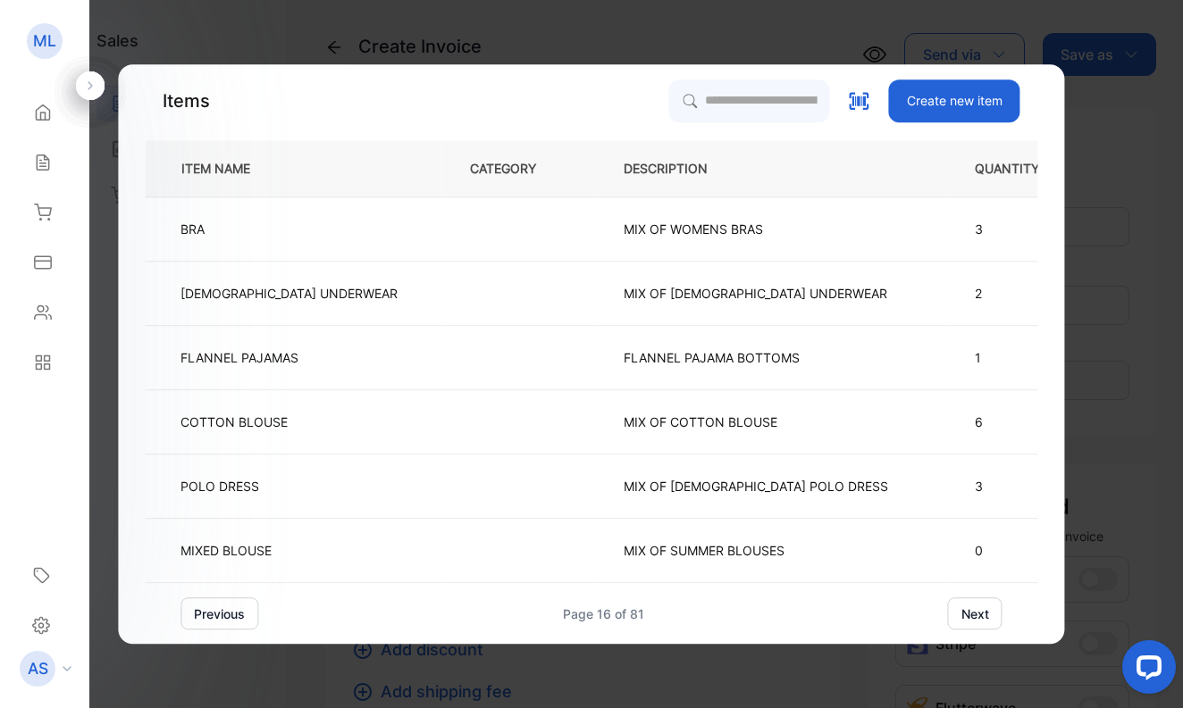
click at [975, 608] on button "next" at bounding box center [975, 614] width 54 height 32
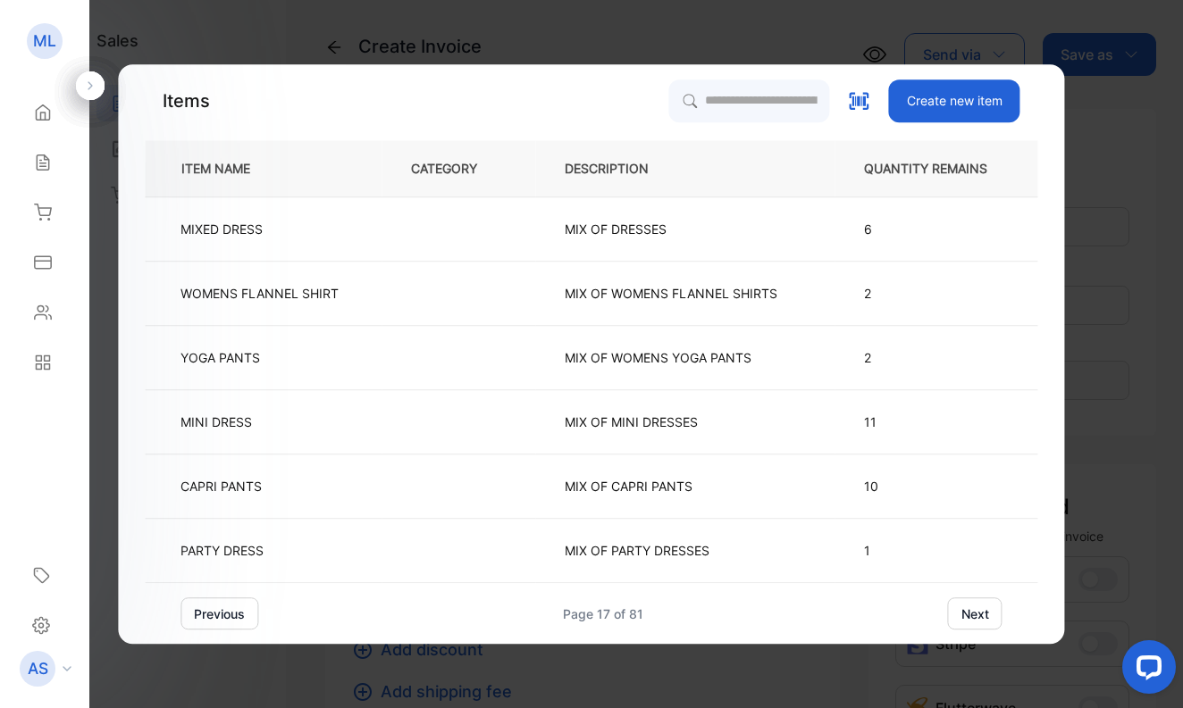
click at [975, 608] on button "next" at bounding box center [975, 614] width 54 height 32
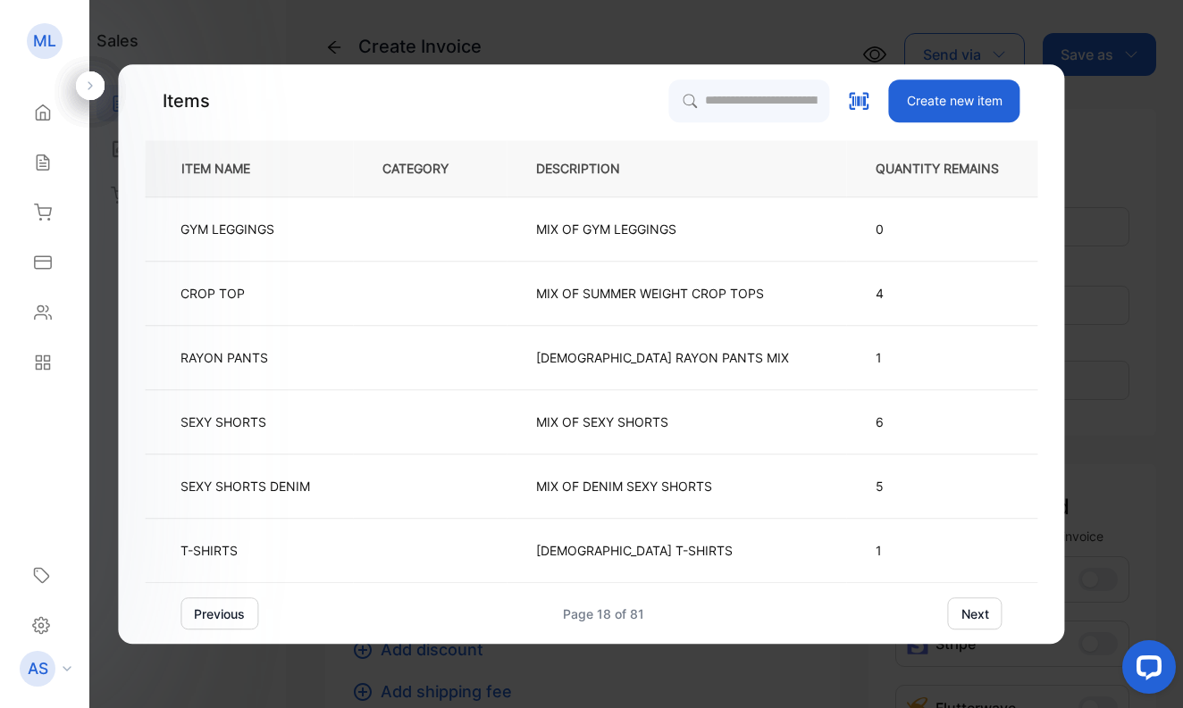
click at [975, 608] on button "next" at bounding box center [975, 614] width 54 height 32
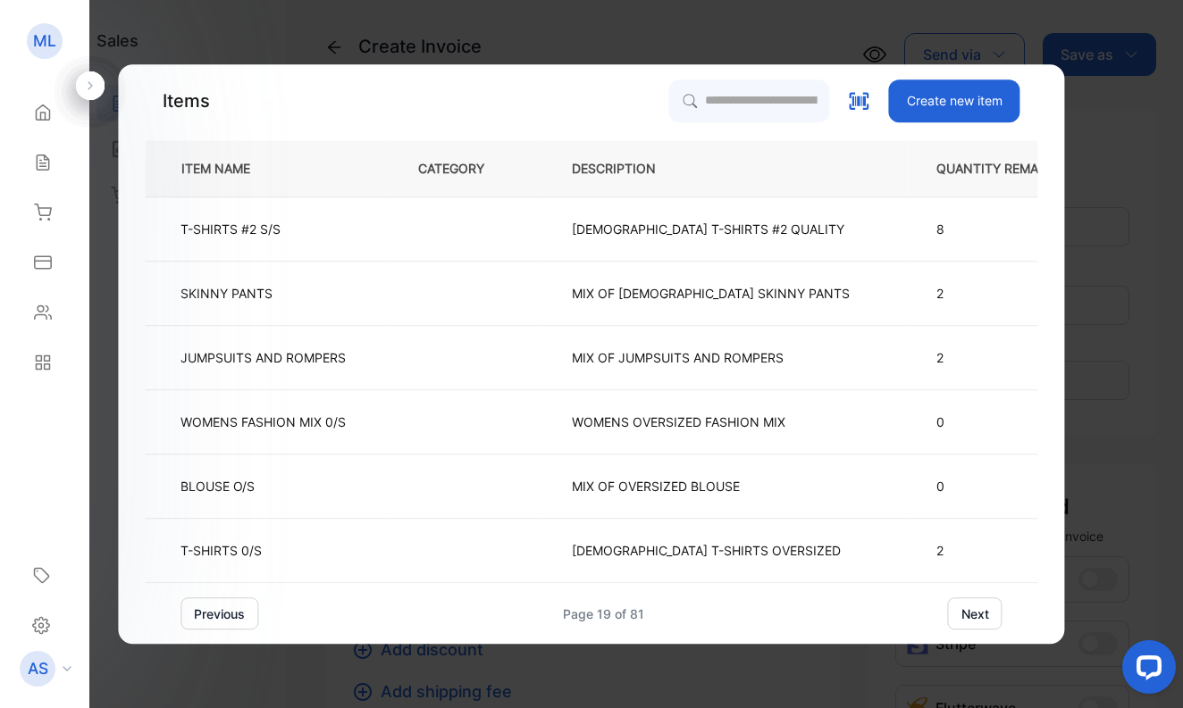
click at [975, 608] on button "next" at bounding box center [975, 614] width 54 height 32
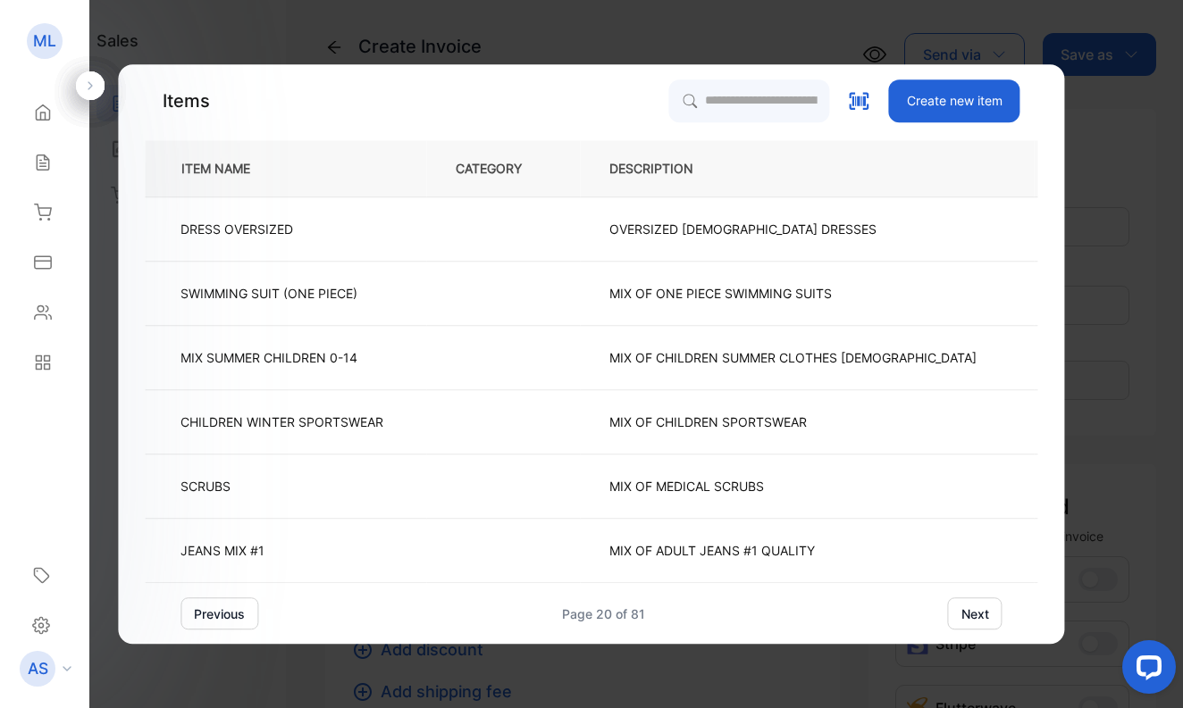
click at [975, 608] on button "next" at bounding box center [975, 614] width 54 height 32
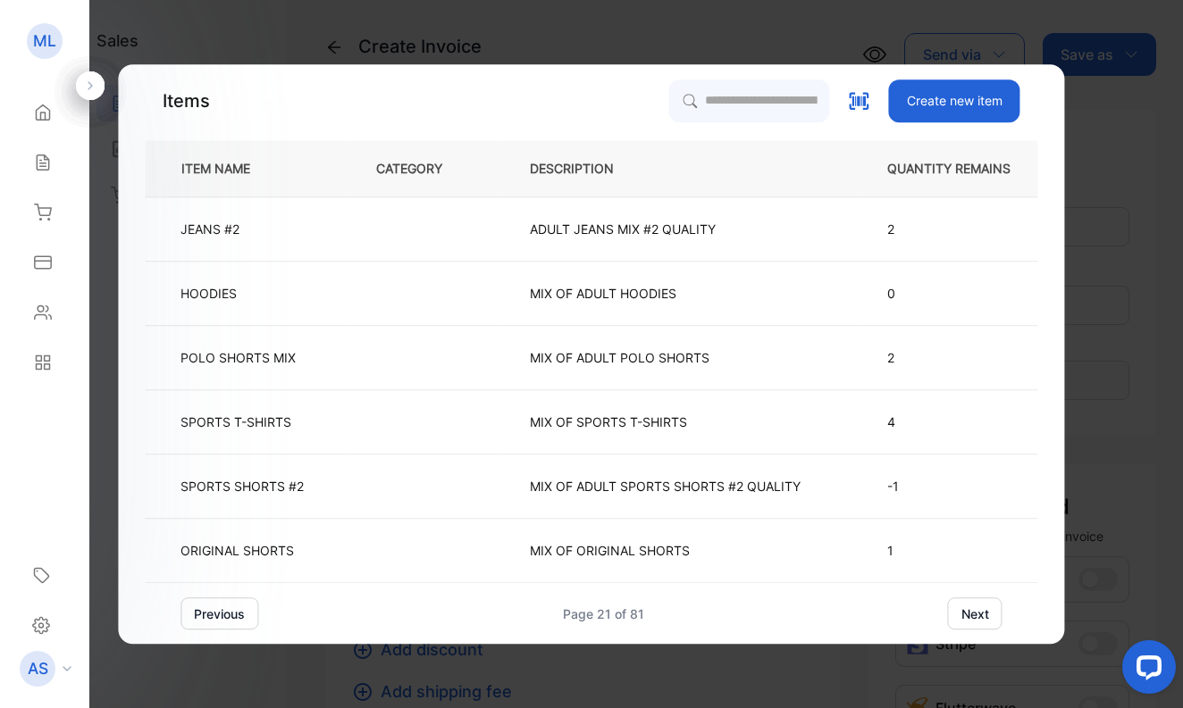
click at [975, 608] on button "next" at bounding box center [975, 614] width 54 height 32
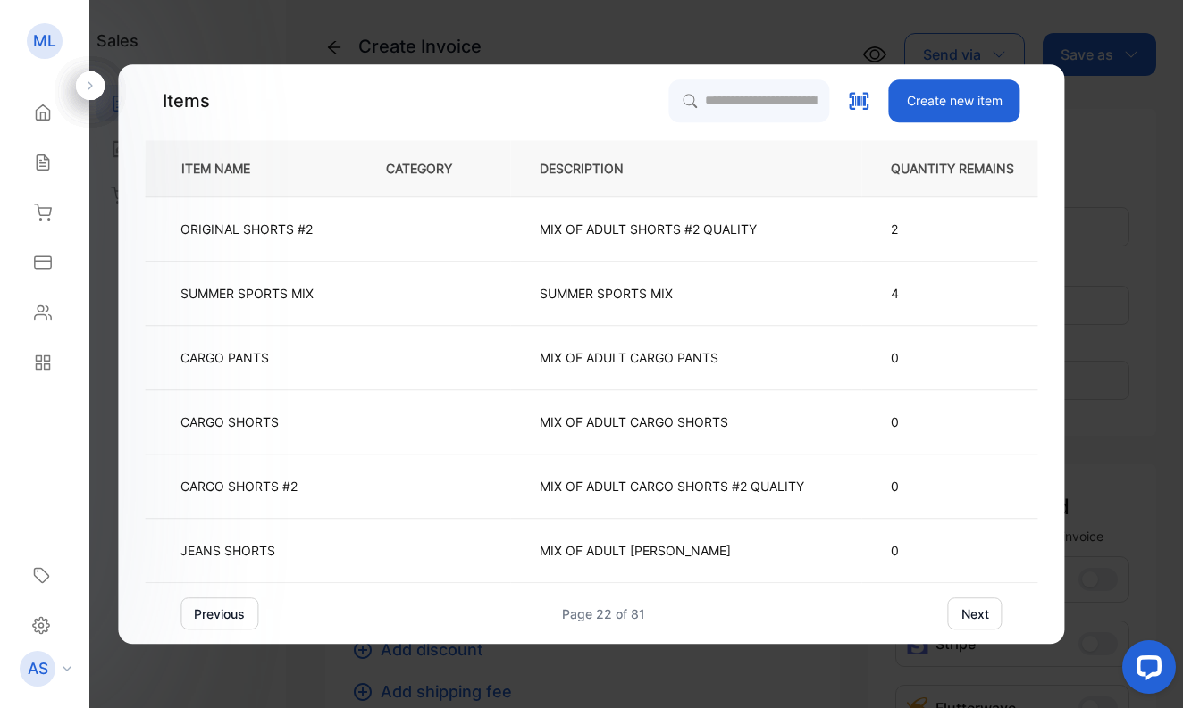
click at [975, 608] on button "next" at bounding box center [975, 614] width 54 height 32
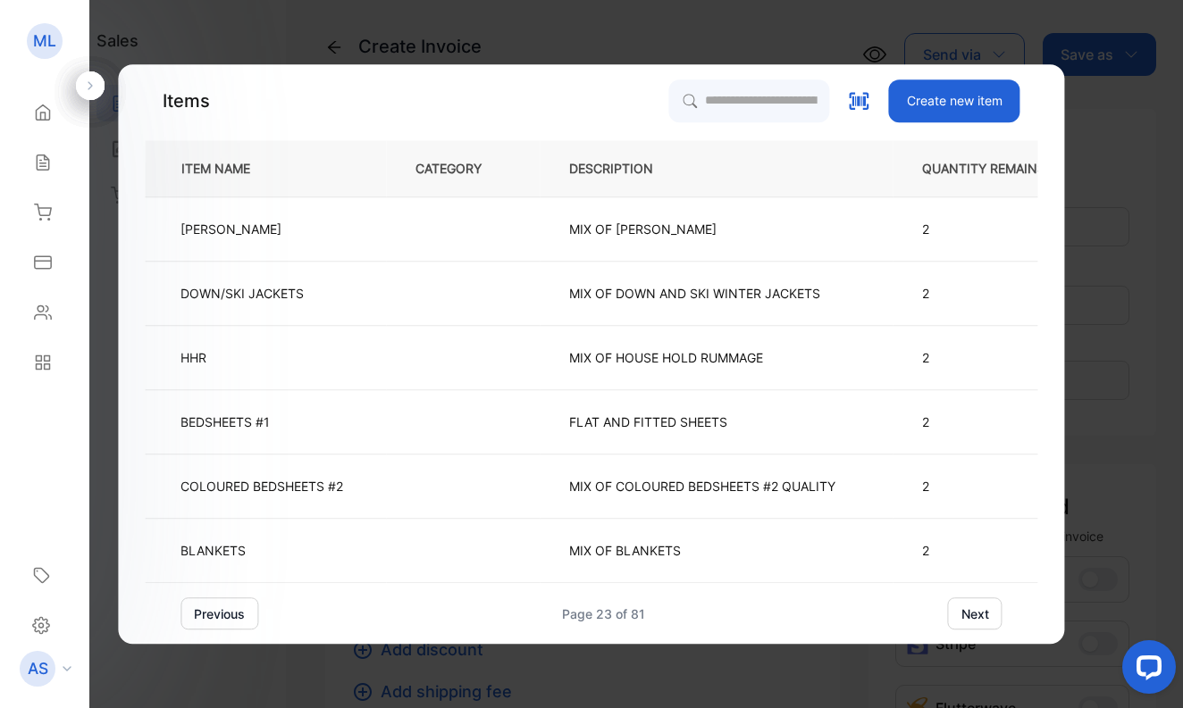
click at [975, 608] on button "next" at bounding box center [975, 614] width 54 height 32
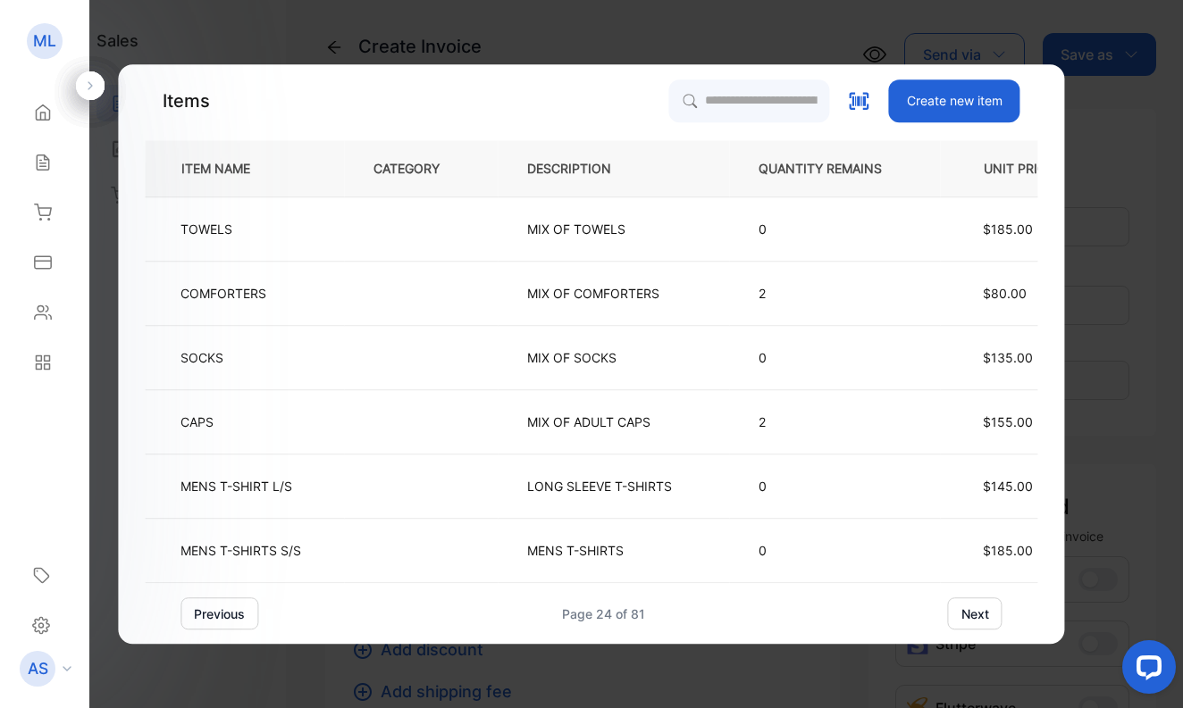
click at [975, 608] on button "next" at bounding box center [975, 614] width 54 height 32
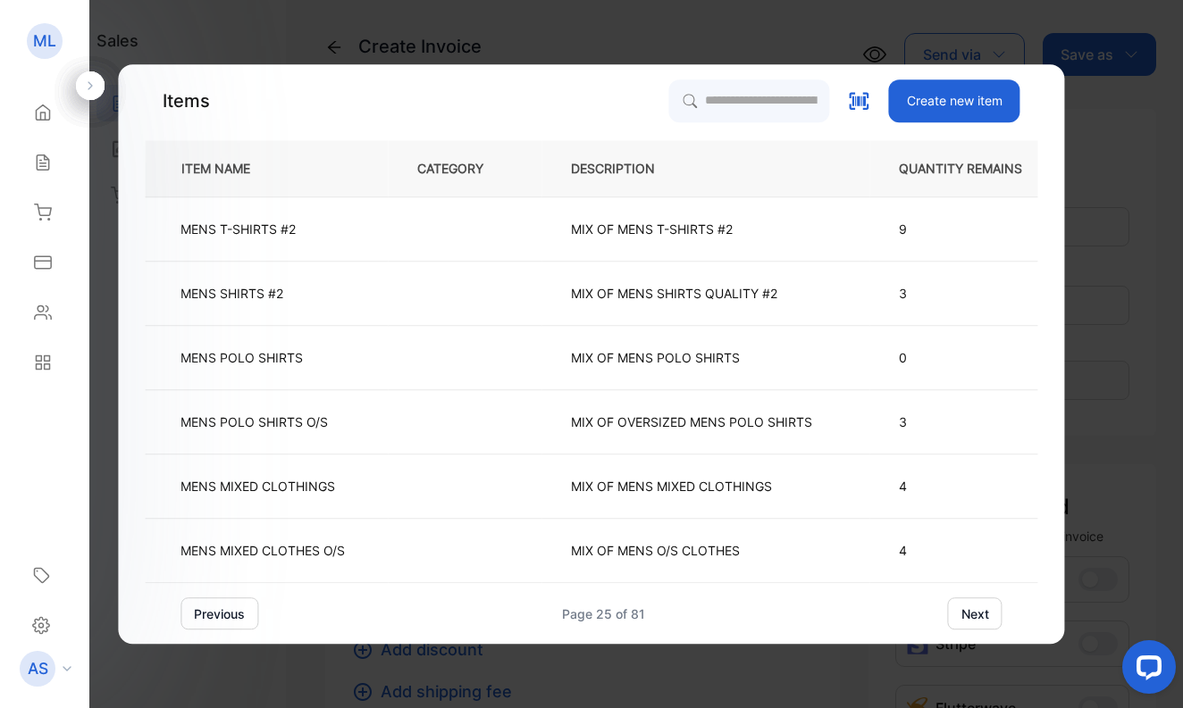
click at [975, 608] on button "next" at bounding box center [975, 614] width 54 height 32
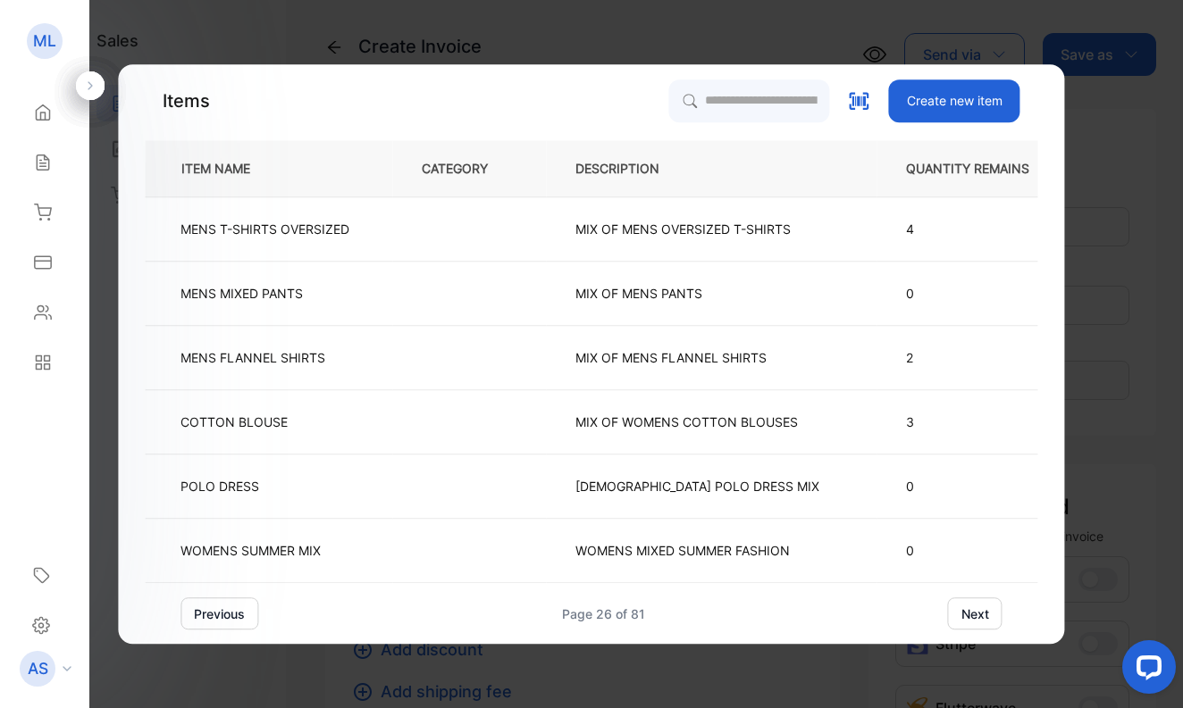
click at [975, 608] on button "next" at bounding box center [975, 614] width 54 height 32
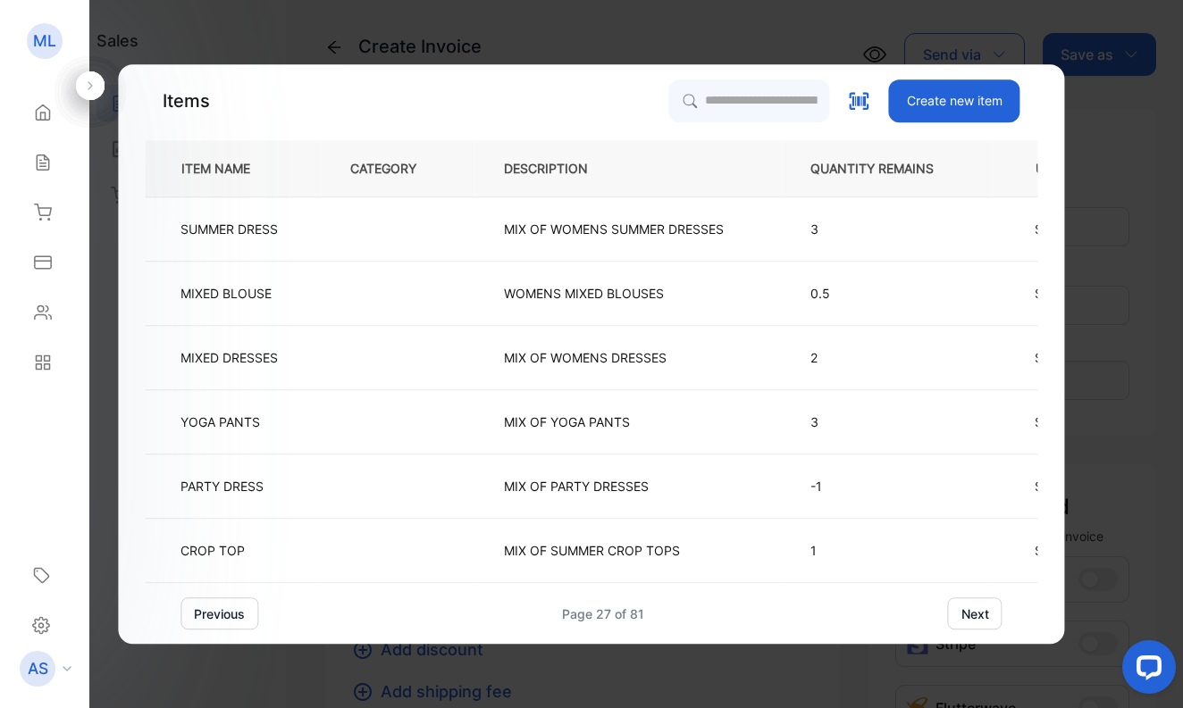
click at [975, 608] on button "next" at bounding box center [975, 614] width 54 height 32
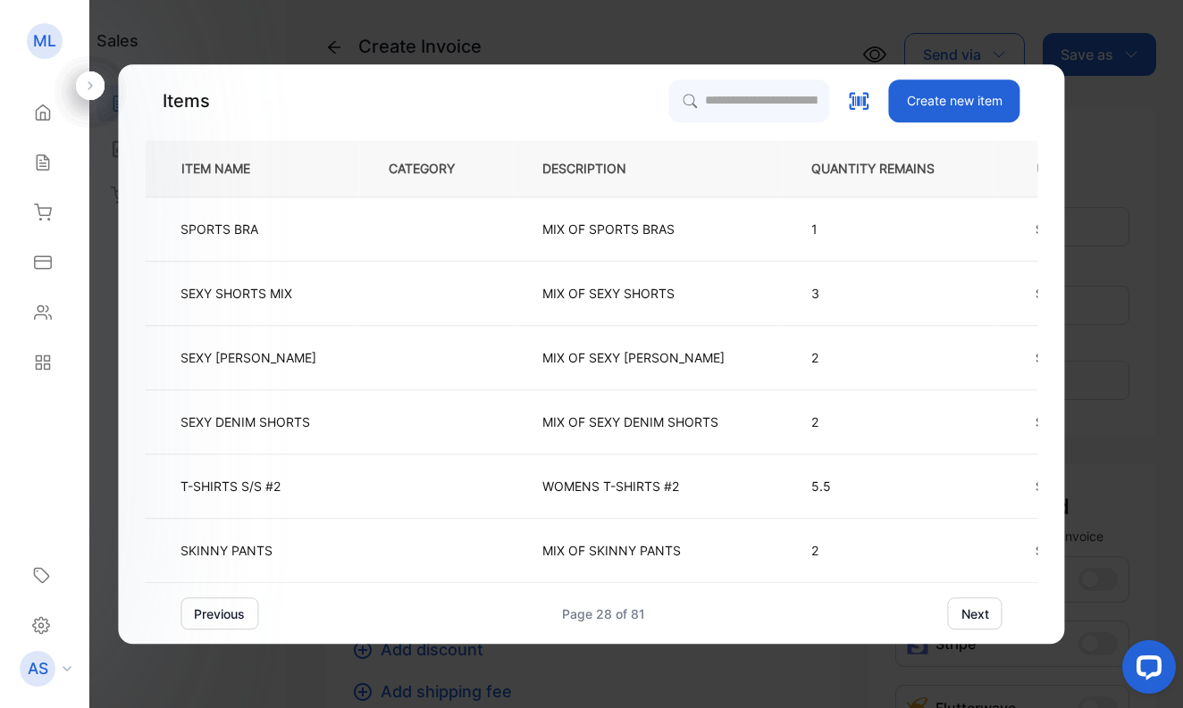
click at [975, 608] on button "next" at bounding box center [975, 614] width 54 height 32
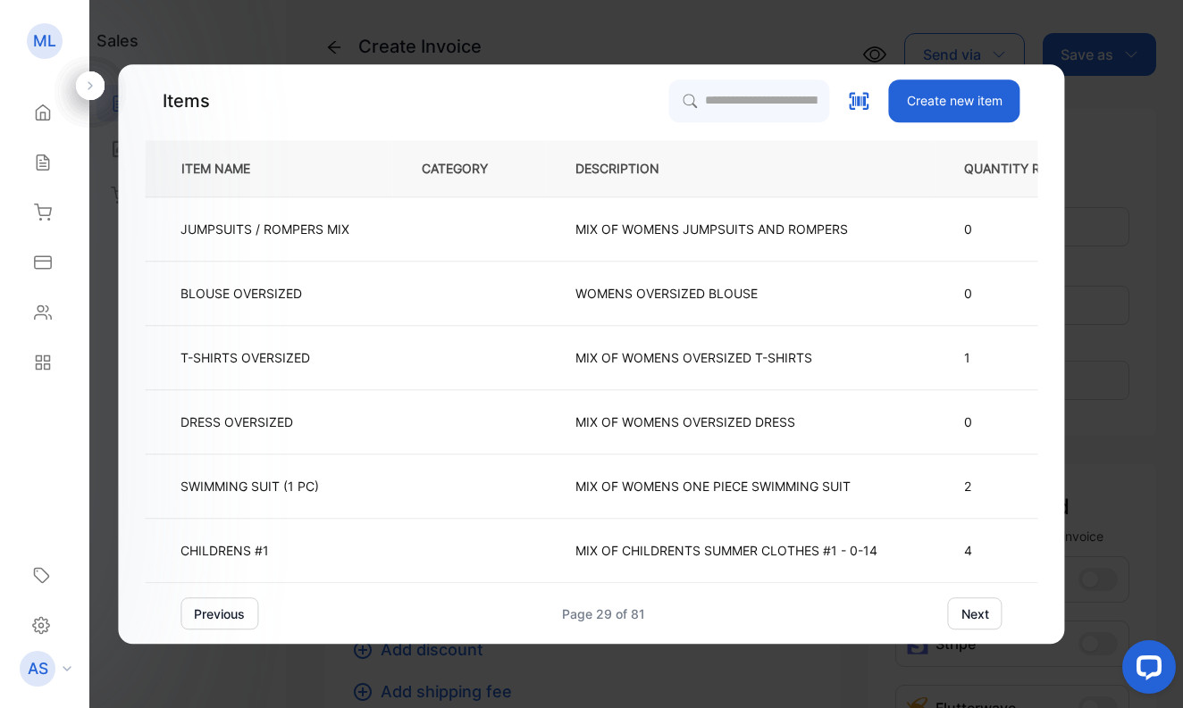
click at [975, 608] on button "next" at bounding box center [975, 614] width 54 height 32
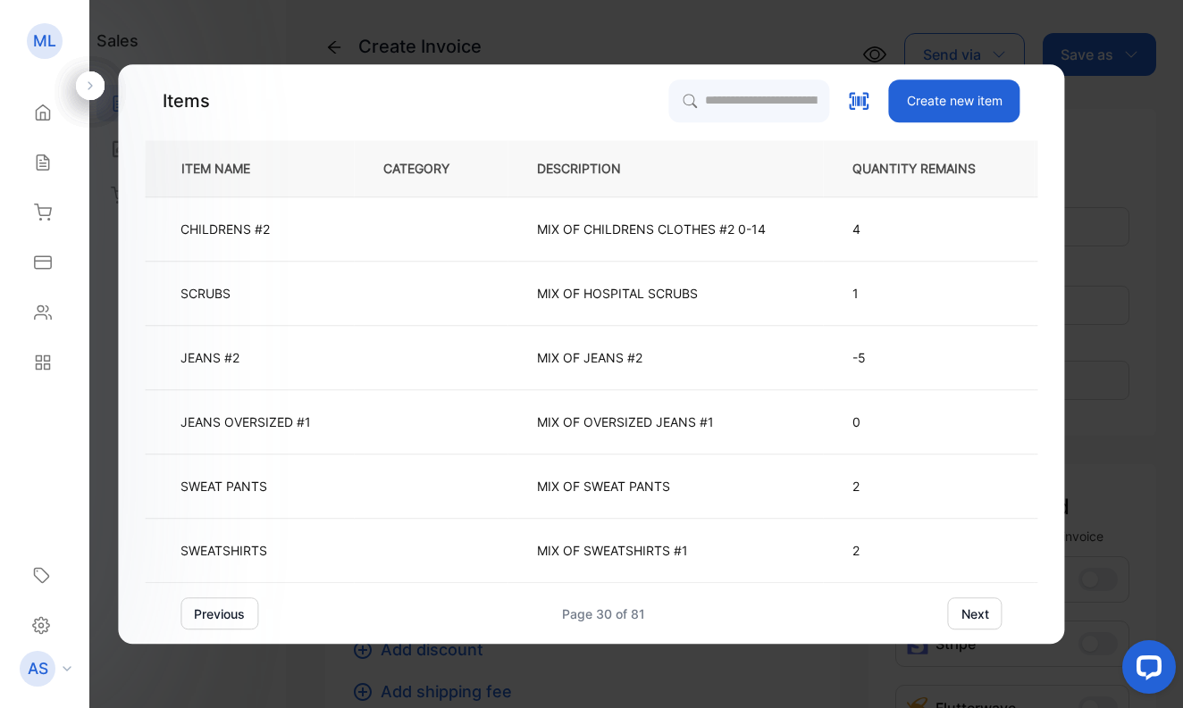
click at [975, 608] on button "next" at bounding box center [975, 614] width 54 height 32
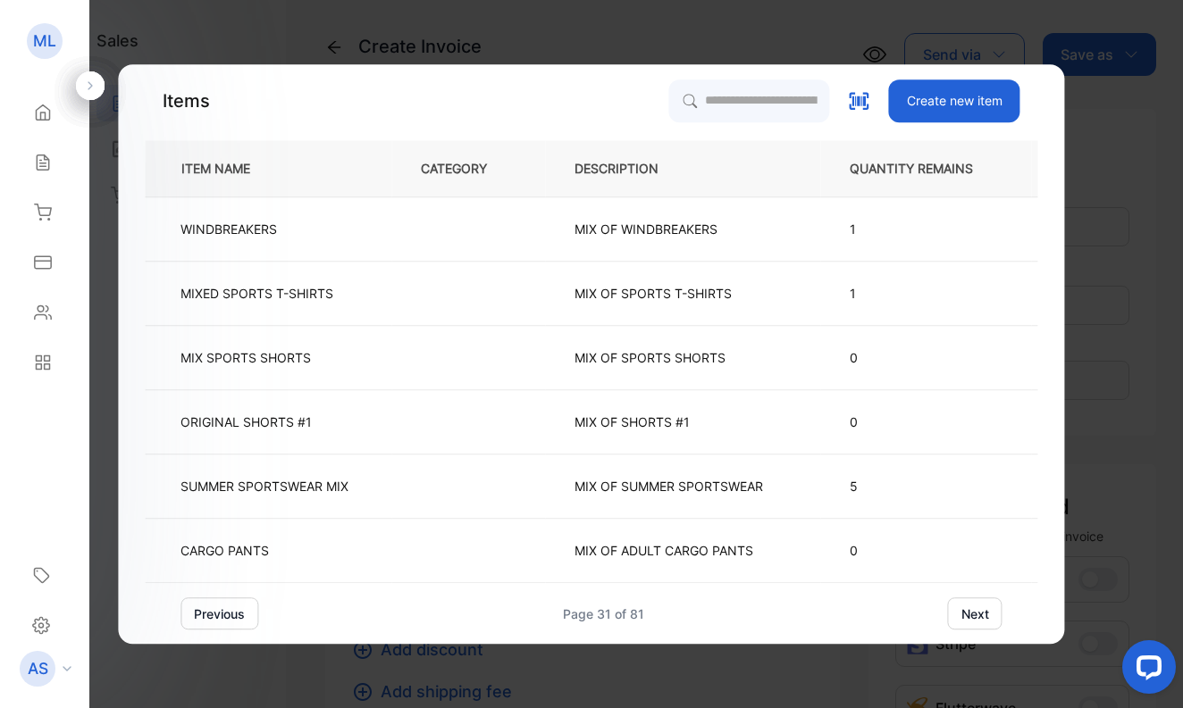
click at [975, 608] on button "next" at bounding box center [975, 614] width 54 height 32
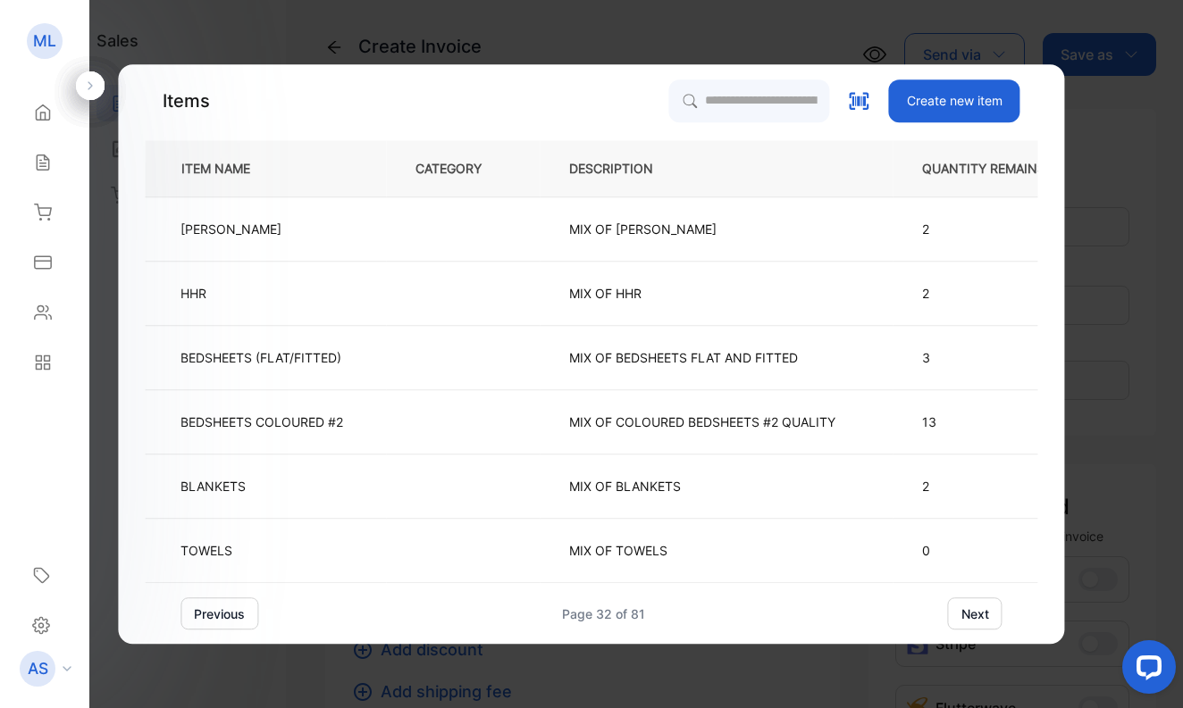
click at [975, 608] on button "next" at bounding box center [975, 614] width 54 height 32
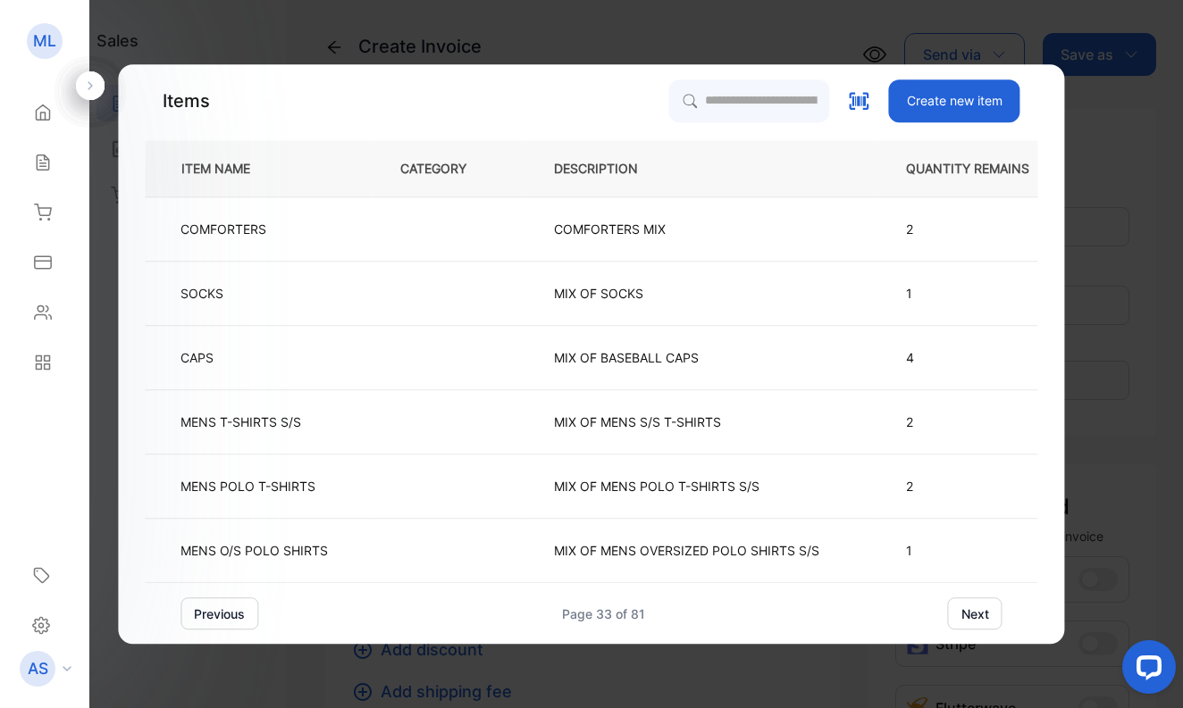
click at [975, 608] on button "next" at bounding box center [975, 614] width 54 height 32
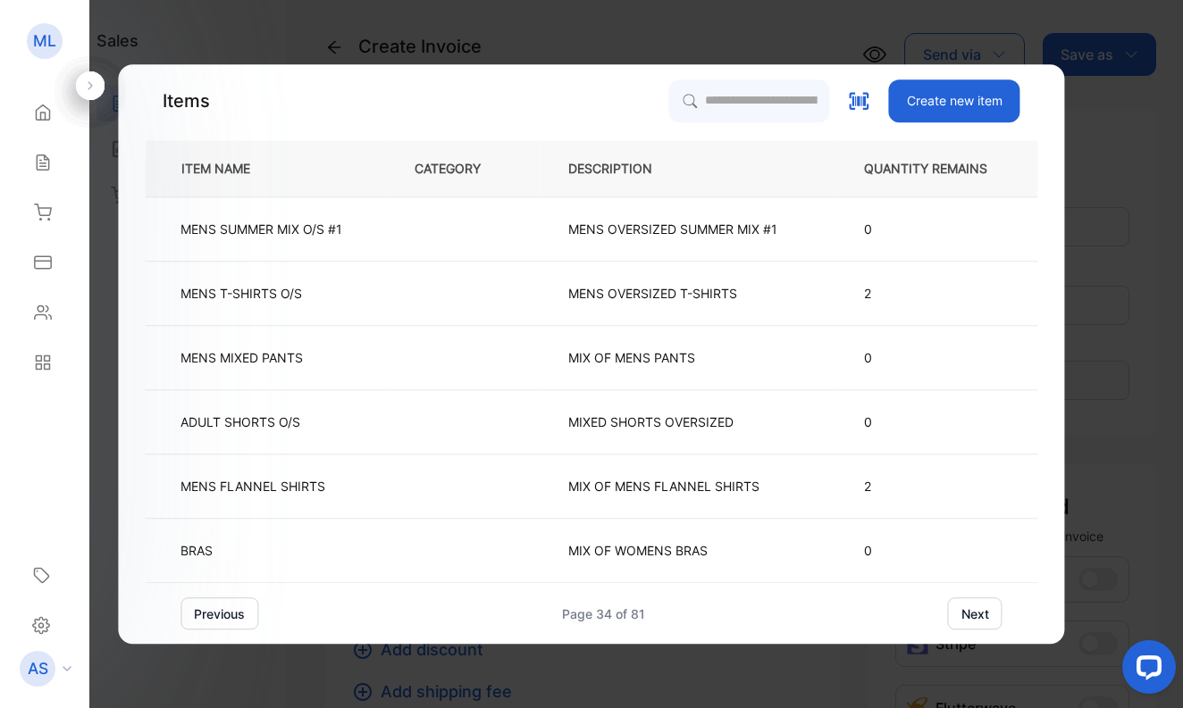
click at [975, 608] on button "next" at bounding box center [975, 614] width 54 height 32
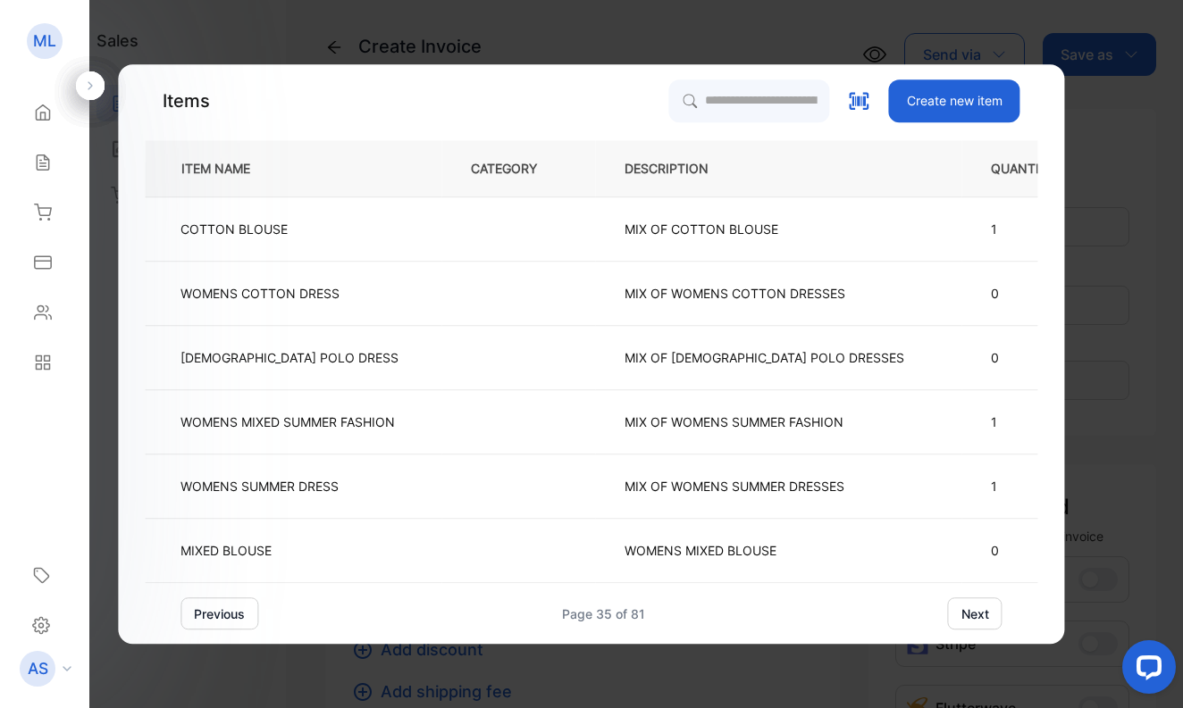
click at [975, 608] on button "next" at bounding box center [975, 614] width 54 height 32
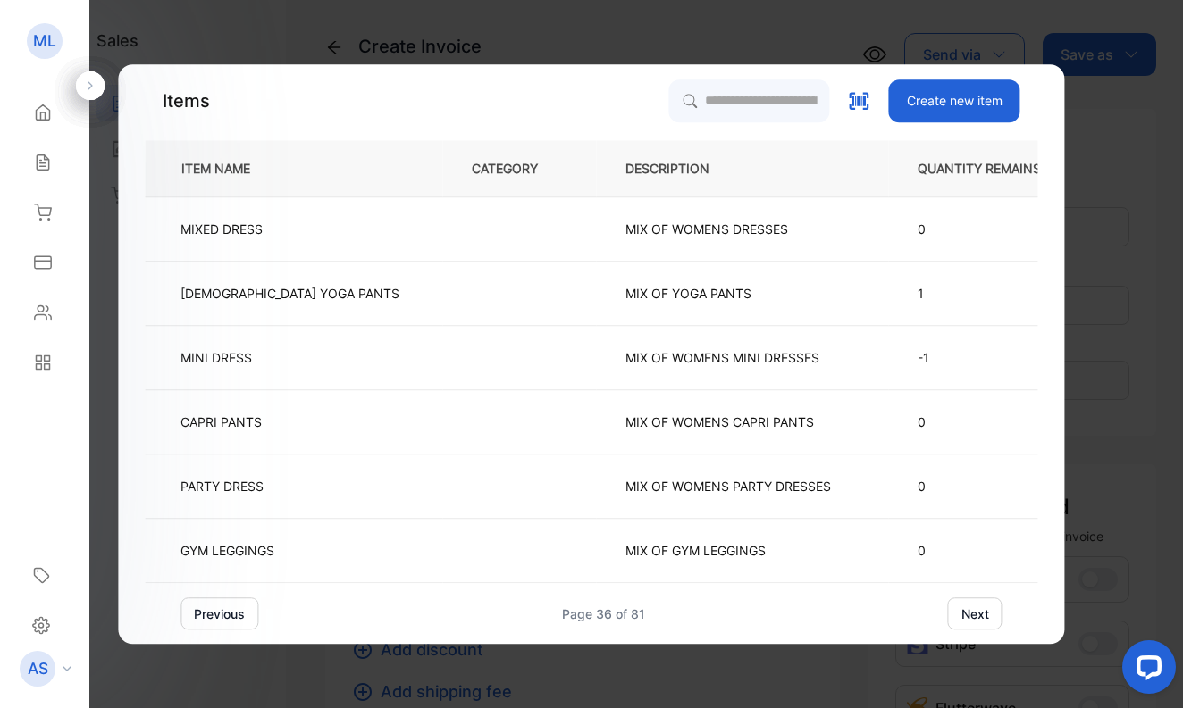
click at [975, 608] on button "next" at bounding box center [975, 614] width 54 height 32
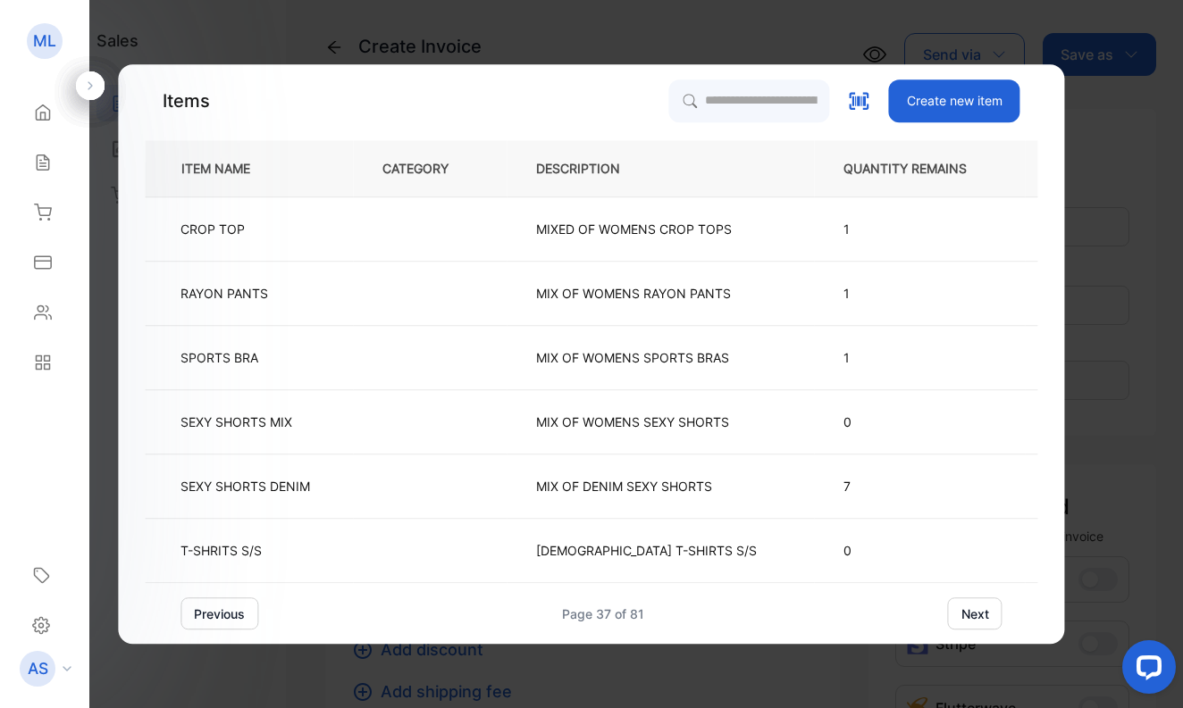
click at [975, 608] on button "next" at bounding box center [975, 614] width 54 height 32
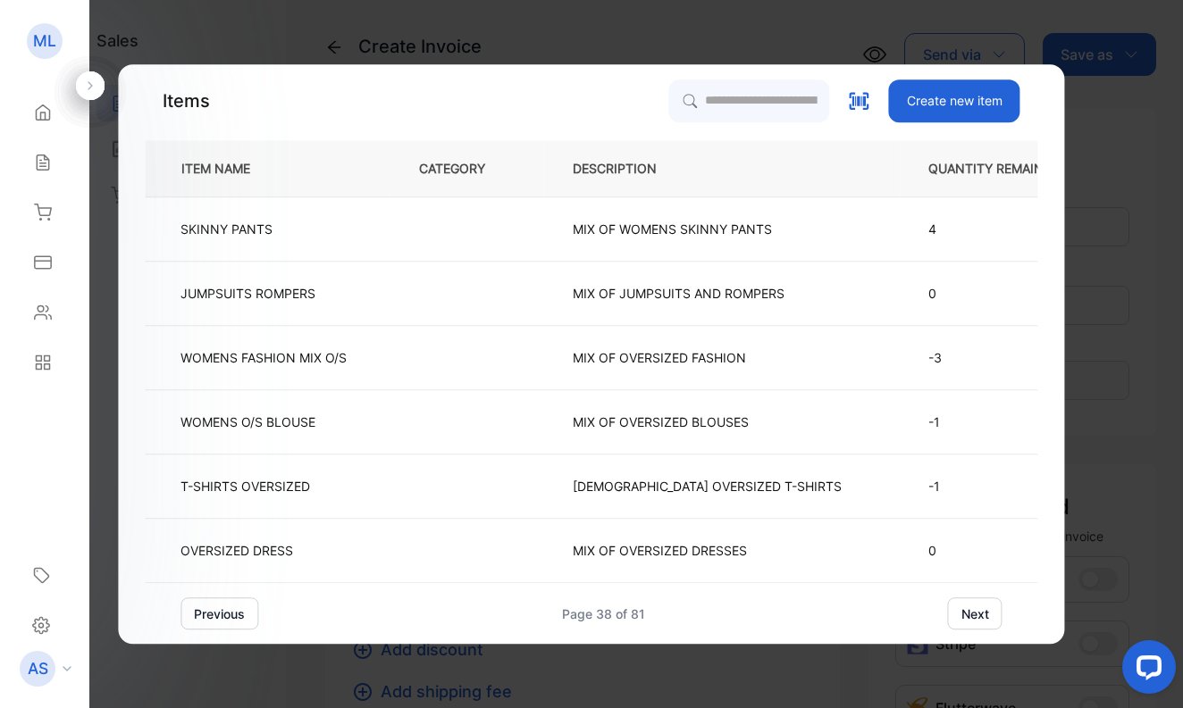
click at [975, 608] on button "next" at bounding box center [975, 614] width 54 height 32
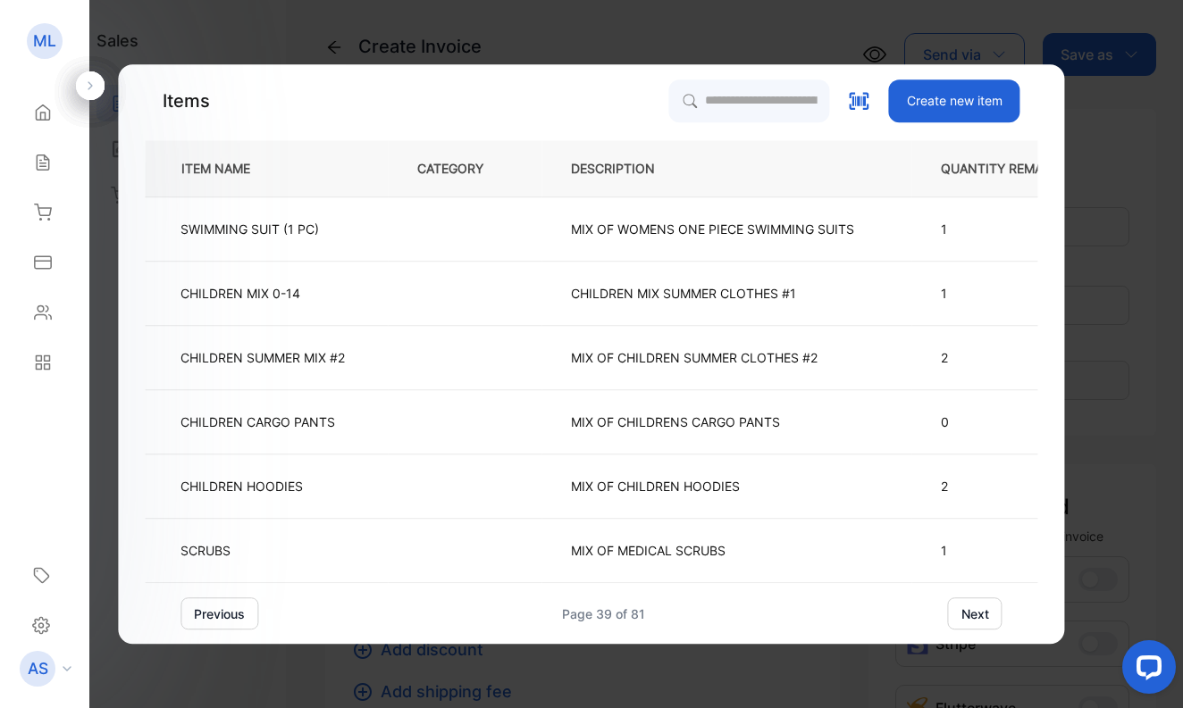
click at [975, 608] on button "next" at bounding box center [975, 614] width 54 height 32
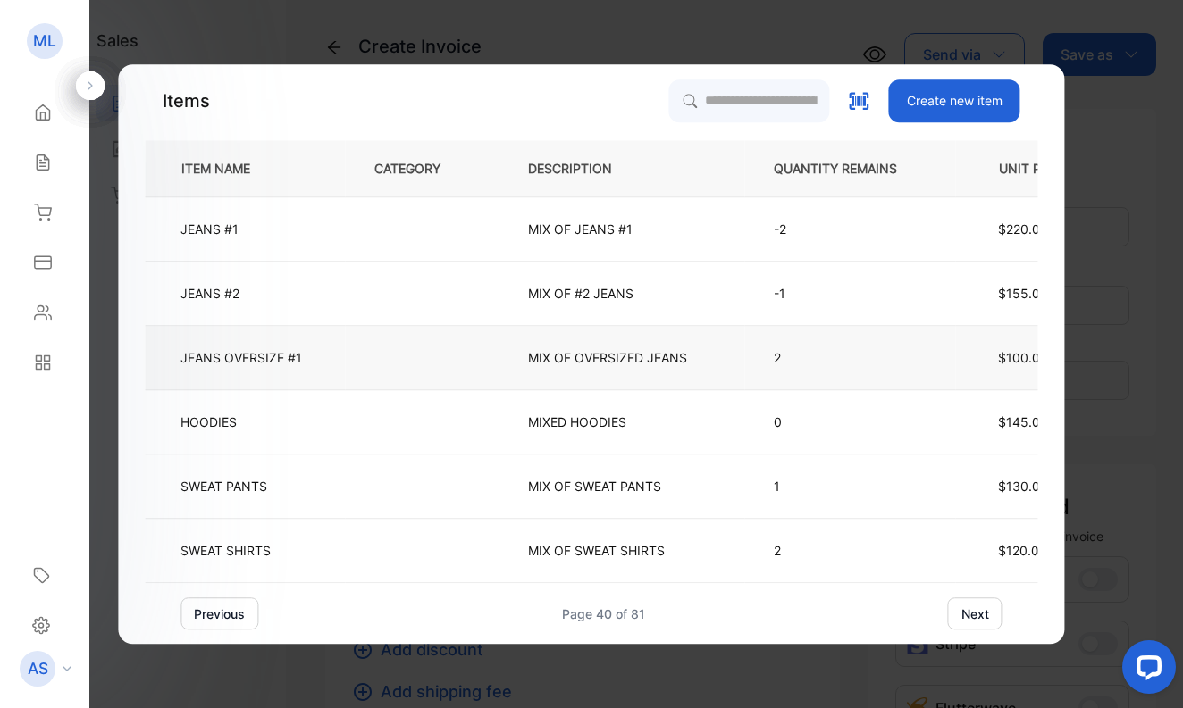
click at [244, 357] on p "JEANS OVERSIZE #1" at bounding box center [240, 357] width 121 height 19
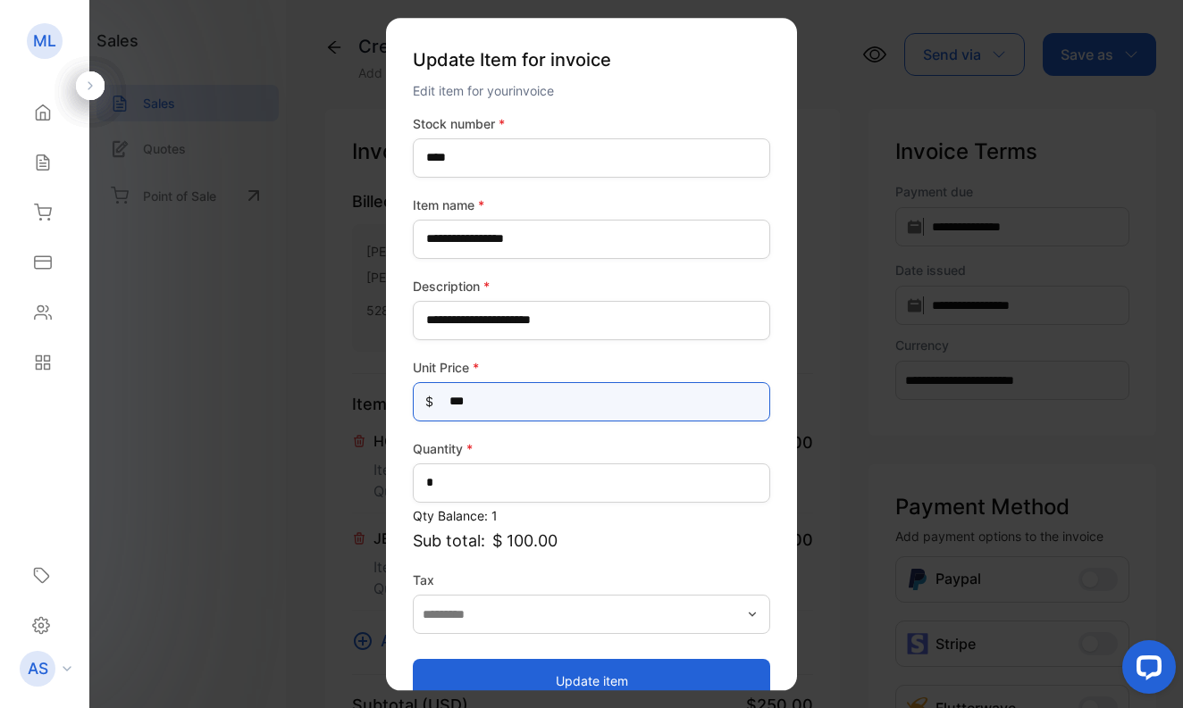
click at [498, 400] on Price-inputprice "***" at bounding box center [591, 401] width 357 height 39
type Price-inputprice "***"
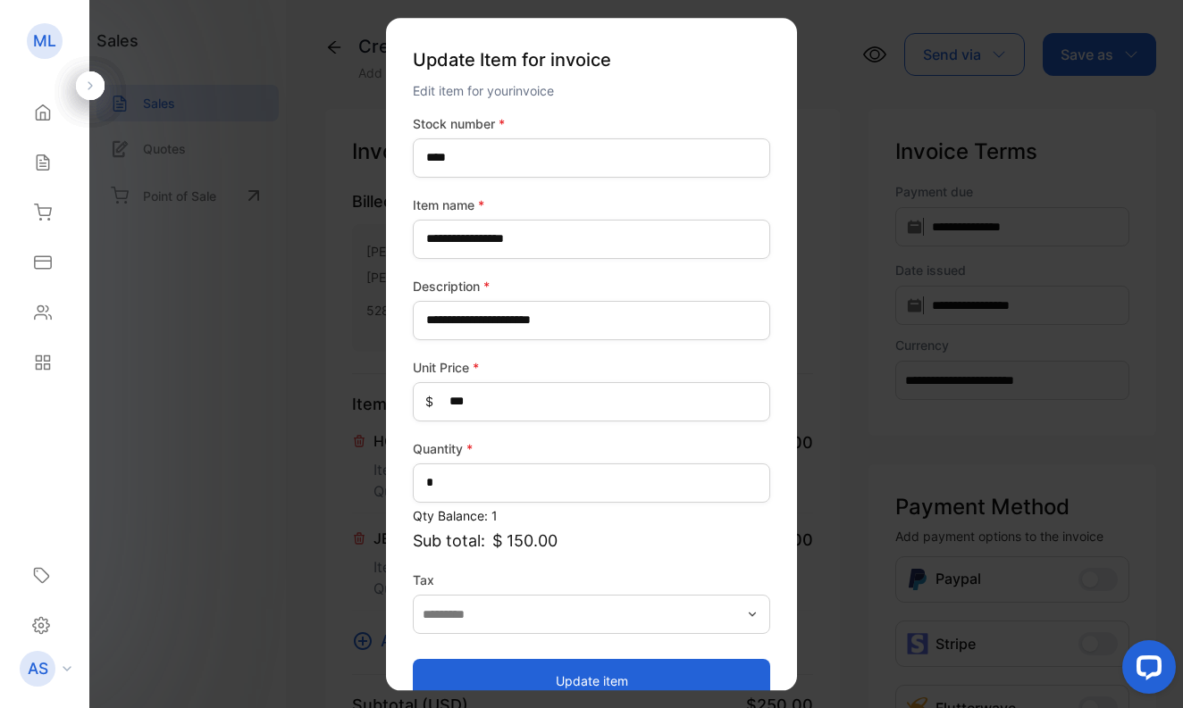
click at [587, 673] on button "Update item" at bounding box center [591, 680] width 357 height 43
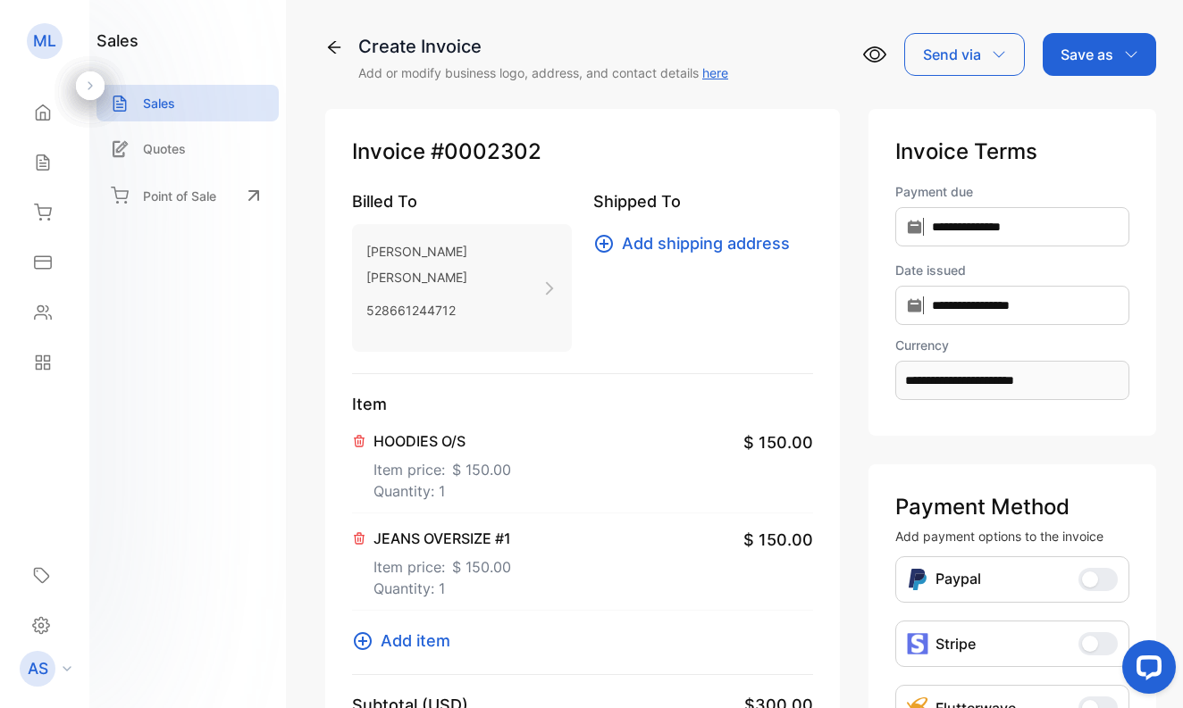
click at [1083, 54] on p "Save as" at bounding box center [1086, 54] width 53 height 21
click at [1068, 113] on div "Invoice" at bounding box center [1094, 114] width 103 height 36
